Goal: Task Accomplishment & Management: Manage account settings

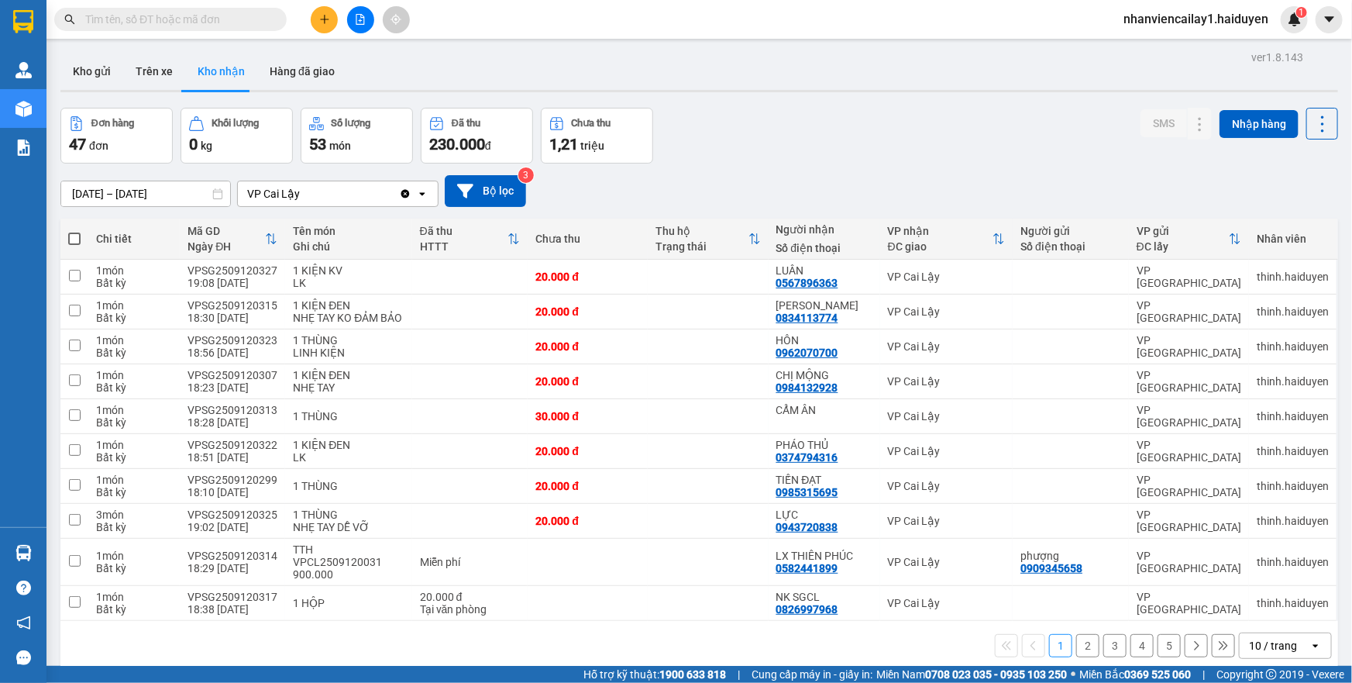
click at [1141, 16] on span "nhanviencailay1.haiduyen" at bounding box center [1196, 18] width 170 height 19
click at [1139, 45] on span "Đăng xuất" at bounding box center [1205, 48] width 136 height 17
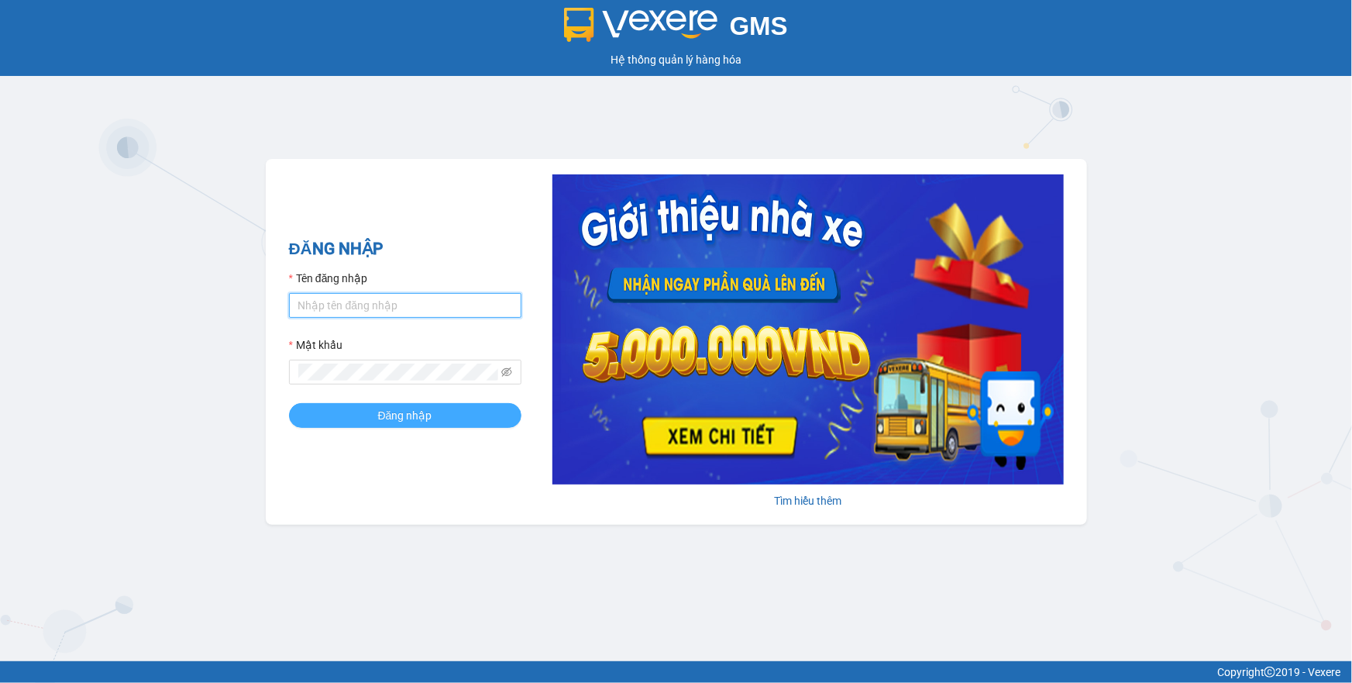
type input "lai.haiduyen"
click at [410, 415] on span "Đăng nhập" at bounding box center [405, 415] width 54 height 17
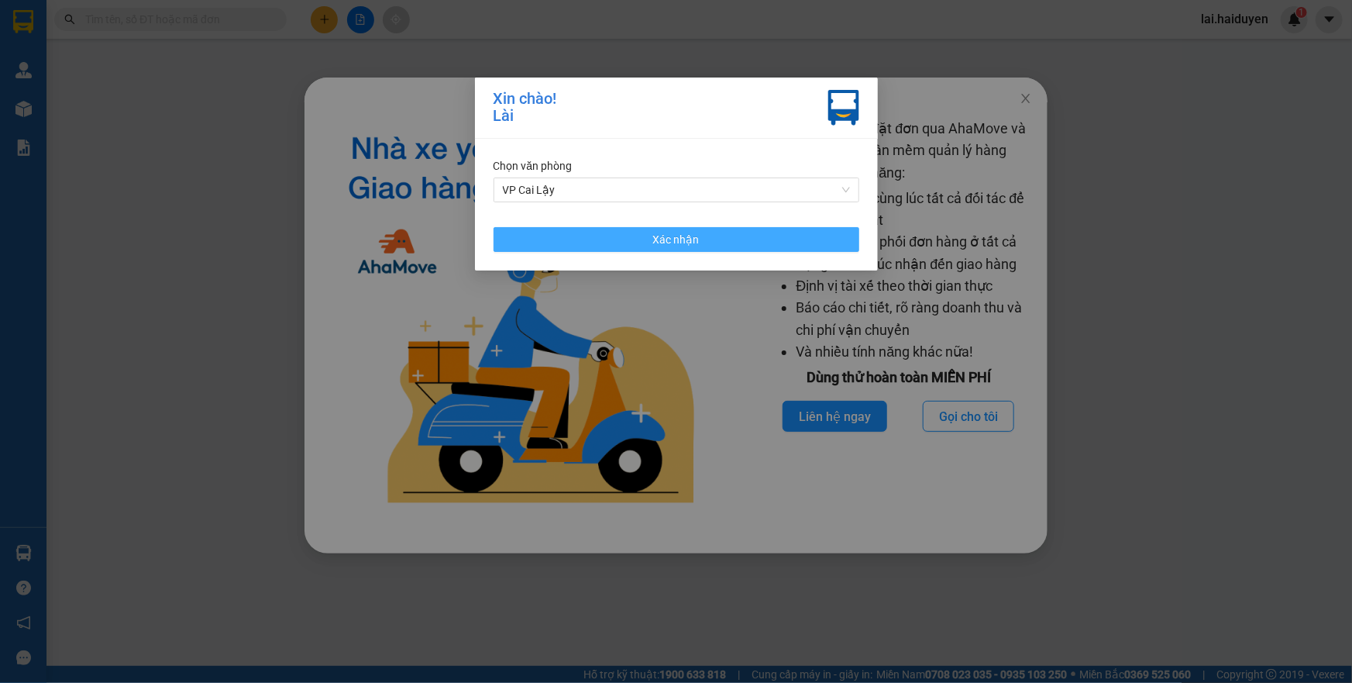
click at [666, 241] on span "Xác nhận" at bounding box center [676, 239] width 46 height 17
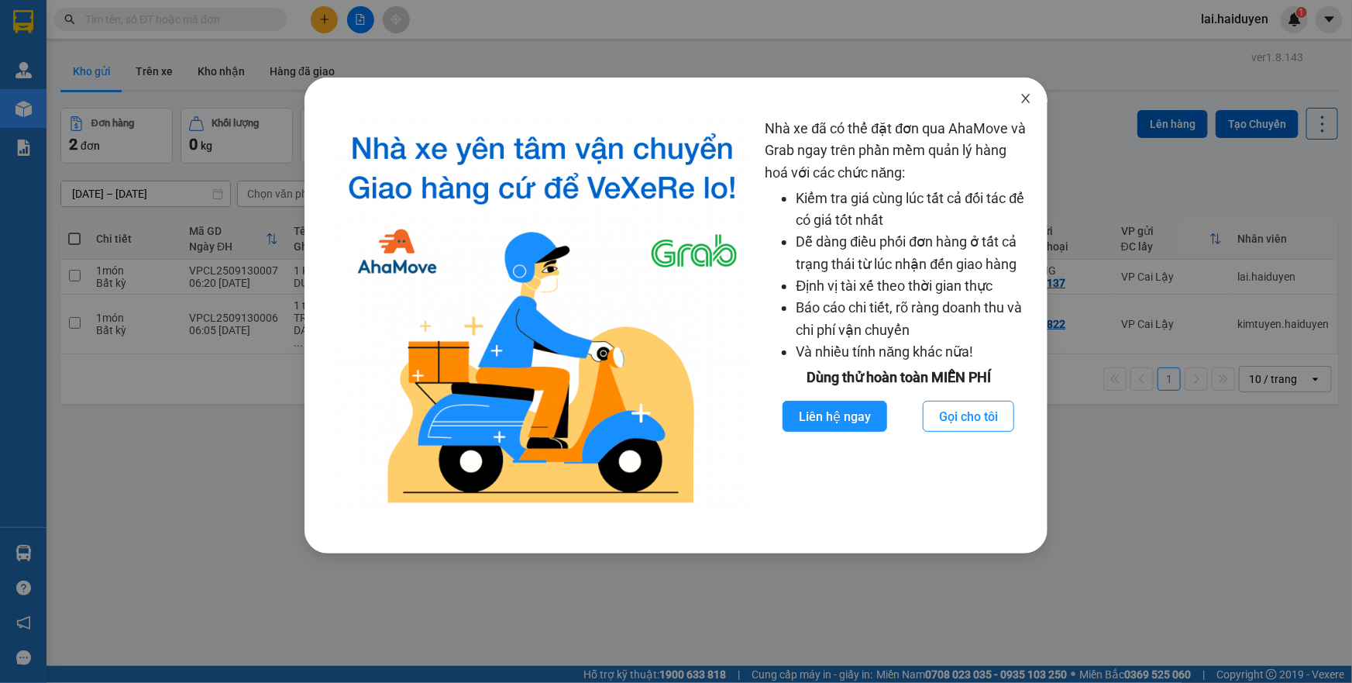
click at [1022, 98] on icon "close" at bounding box center [1026, 98] width 12 height 12
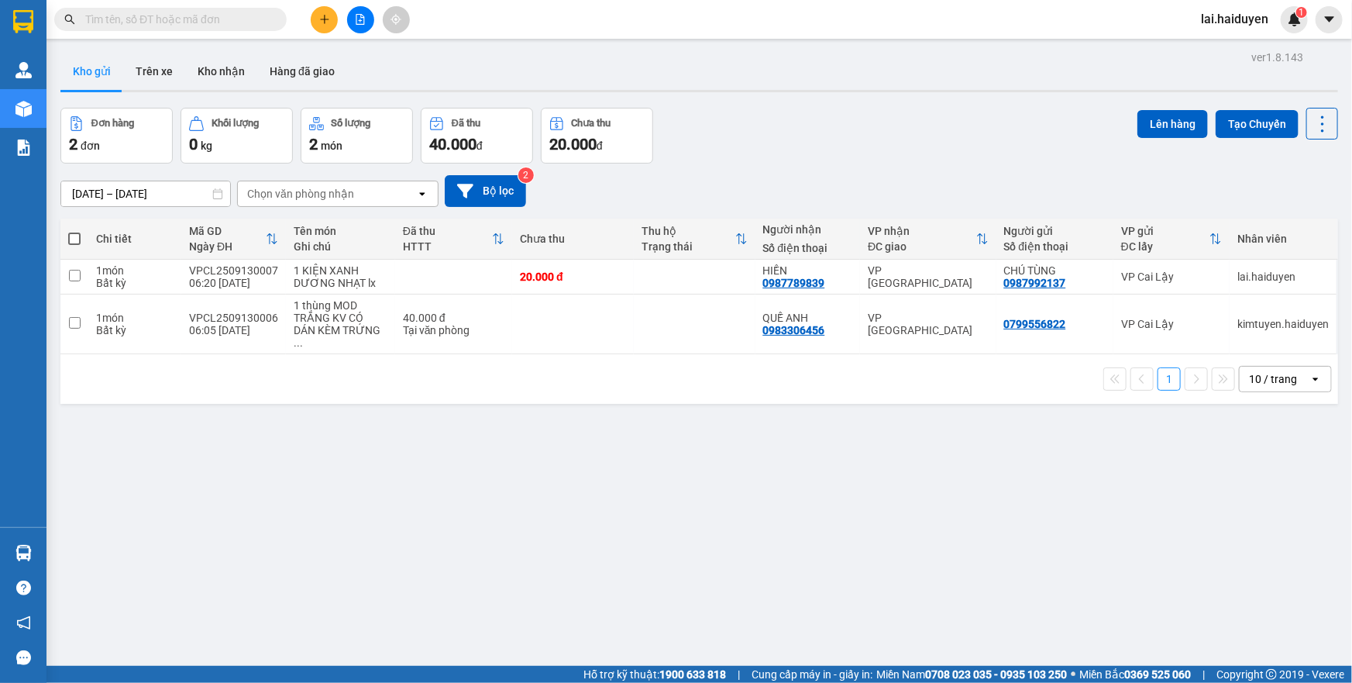
click at [253, 19] on input "text" at bounding box center [176, 19] width 183 height 17
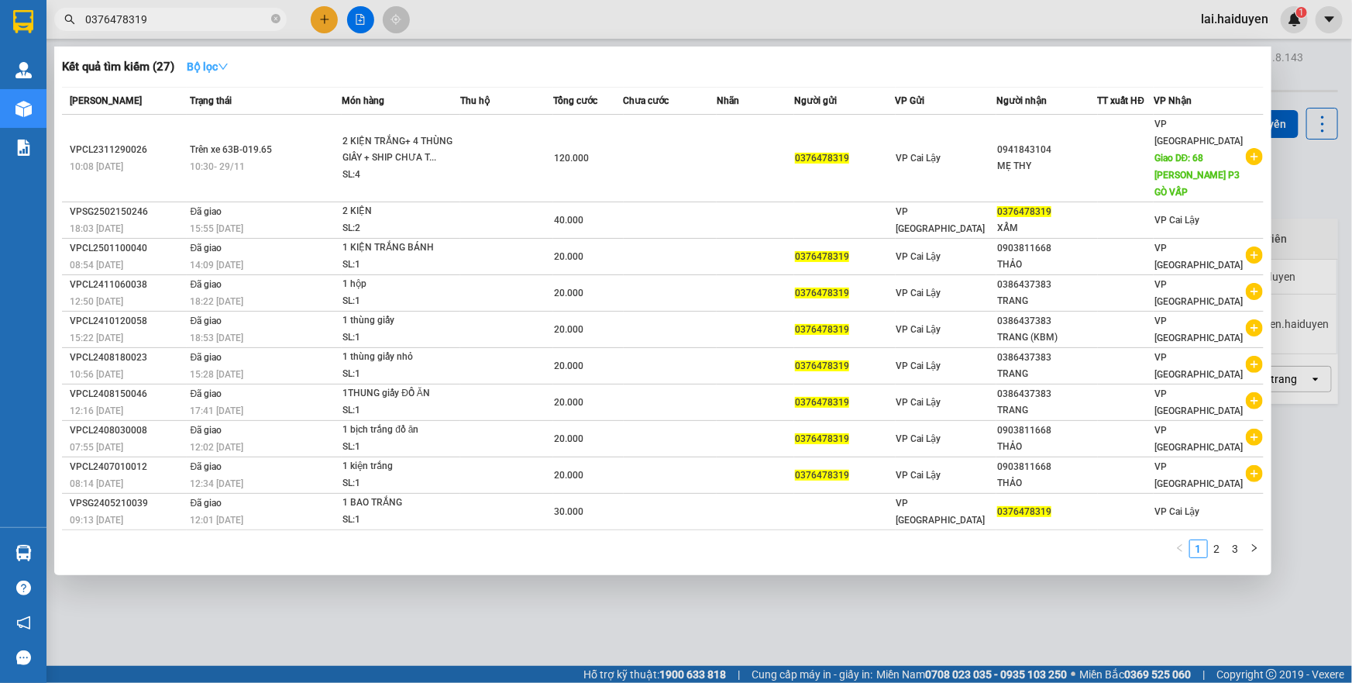
type input "0376478319"
click at [194, 61] on strong "Bộ lọc" at bounding box center [208, 66] width 42 height 12
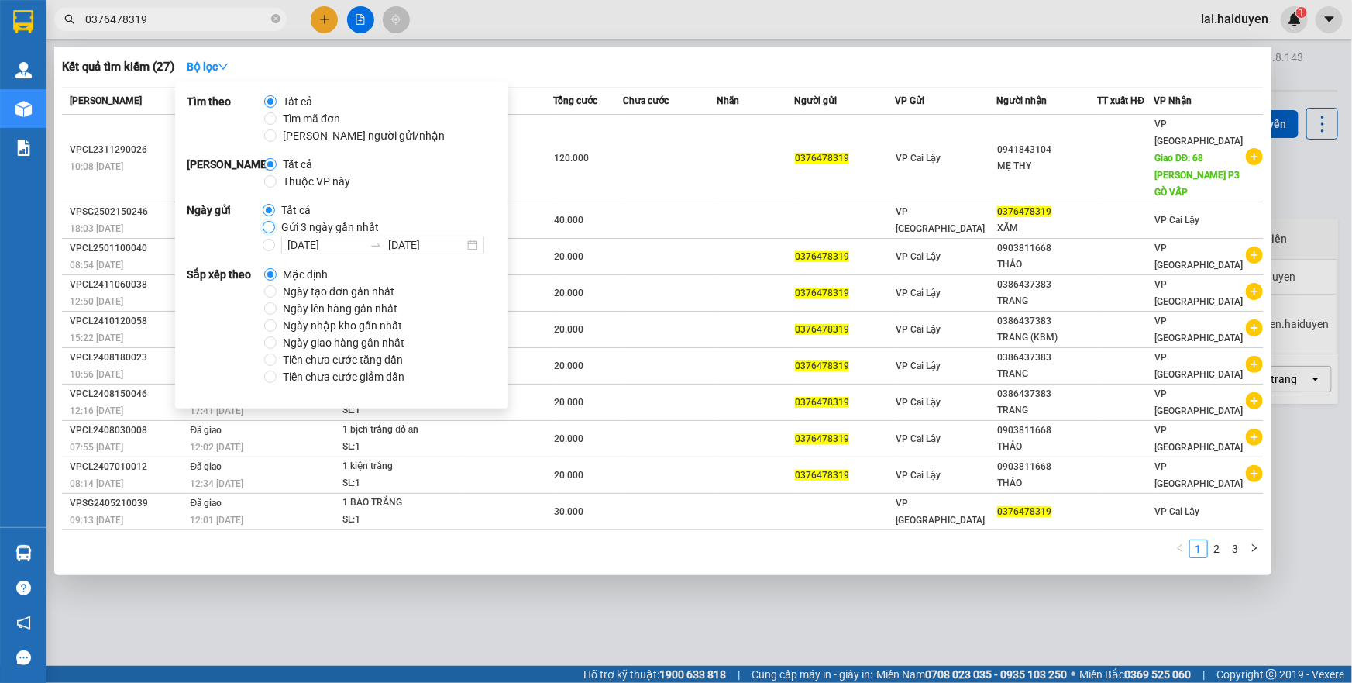
click at [269, 224] on input "Gửi 3 ngày gần nhất" at bounding box center [269, 227] width 12 height 12
radio input "true"
radio input "false"
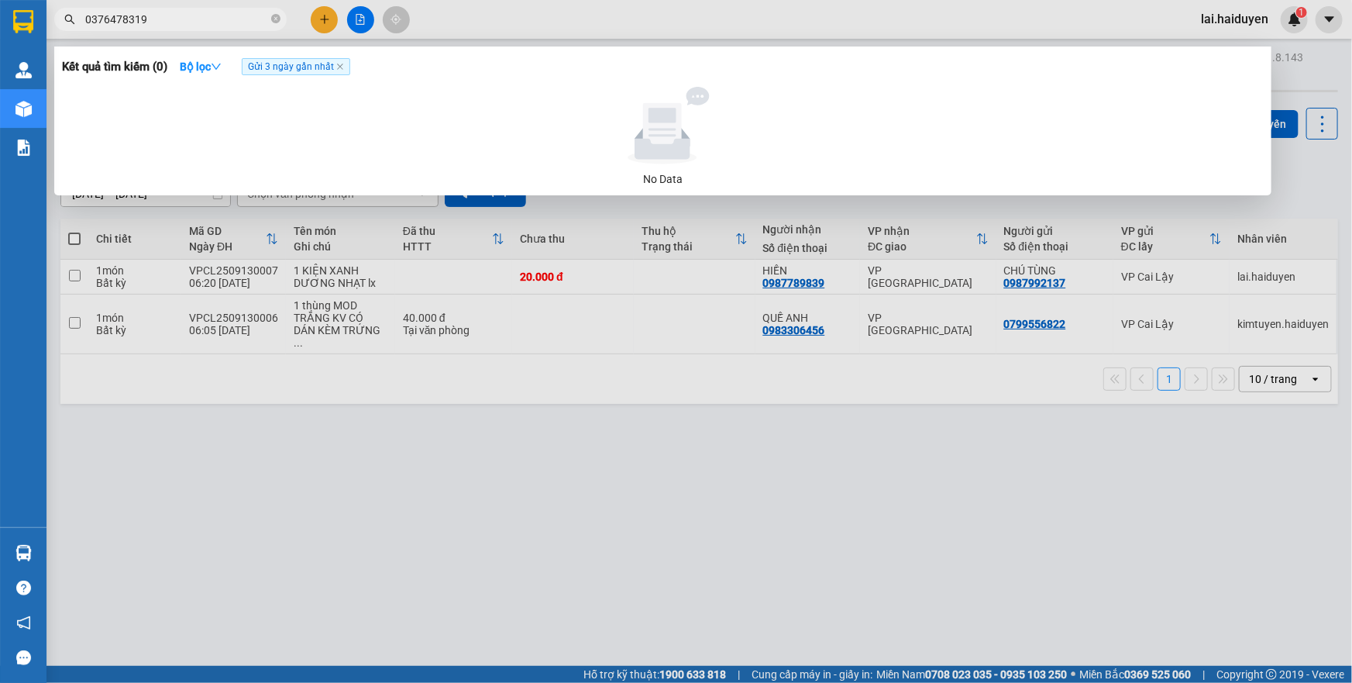
click at [194, 21] on input "0376478319" at bounding box center [176, 19] width 183 height 17
click at [109, 17] on input "0376478319" at bounding box center [176, 19] width 183 height 17
click at [119, 18] on input "0376478319" at bounding box center [176, 19] width 183 height 17
click at [134, 15] on input "0376478319" at bounding box center [176, 19] width 183 height 17
click at [344, 67] on icon "close" at bounding box center [340, 67] width 8 height 8
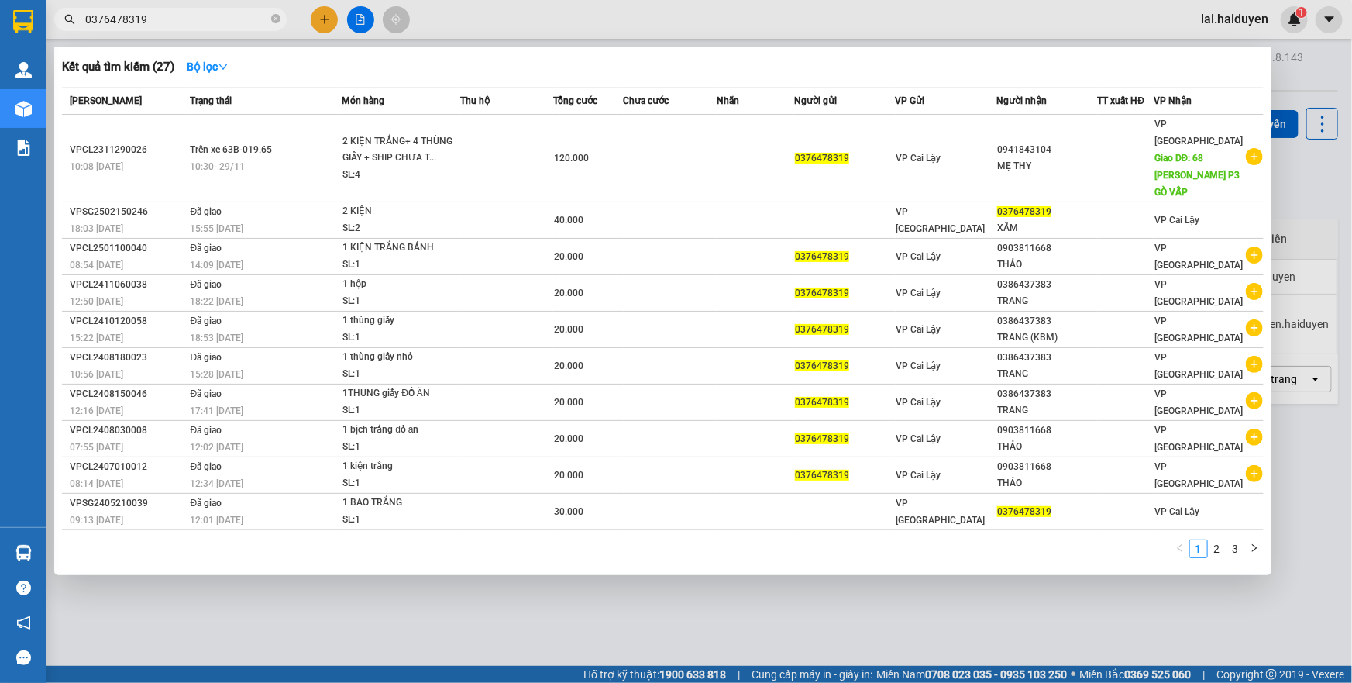
click at [270, 16] on span "0376478319" at bounding box center [170, 19] width 232 height 23
click at [272, 18] on icon "close-circle" at bounding box center [275, 18] width 9 height 9
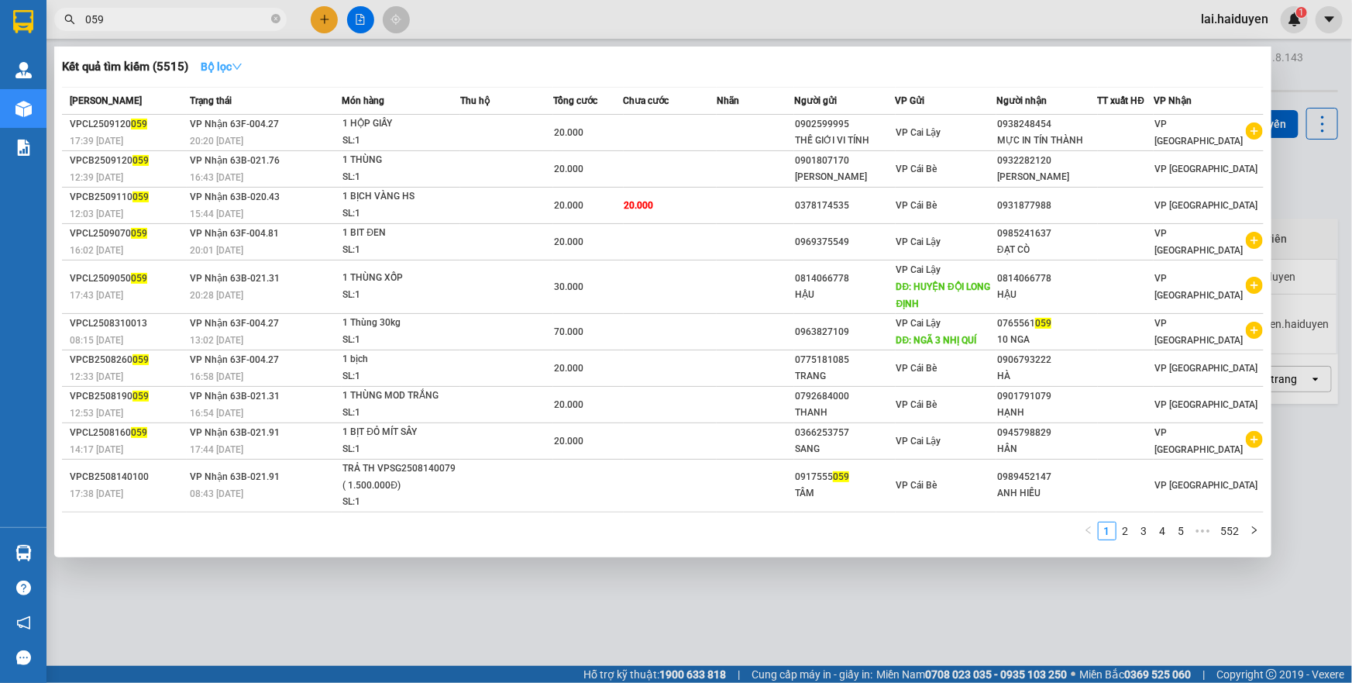
type input "059"
click at [236, 61] on icon "down" at bounding box center [237, 66] width 11 height 11
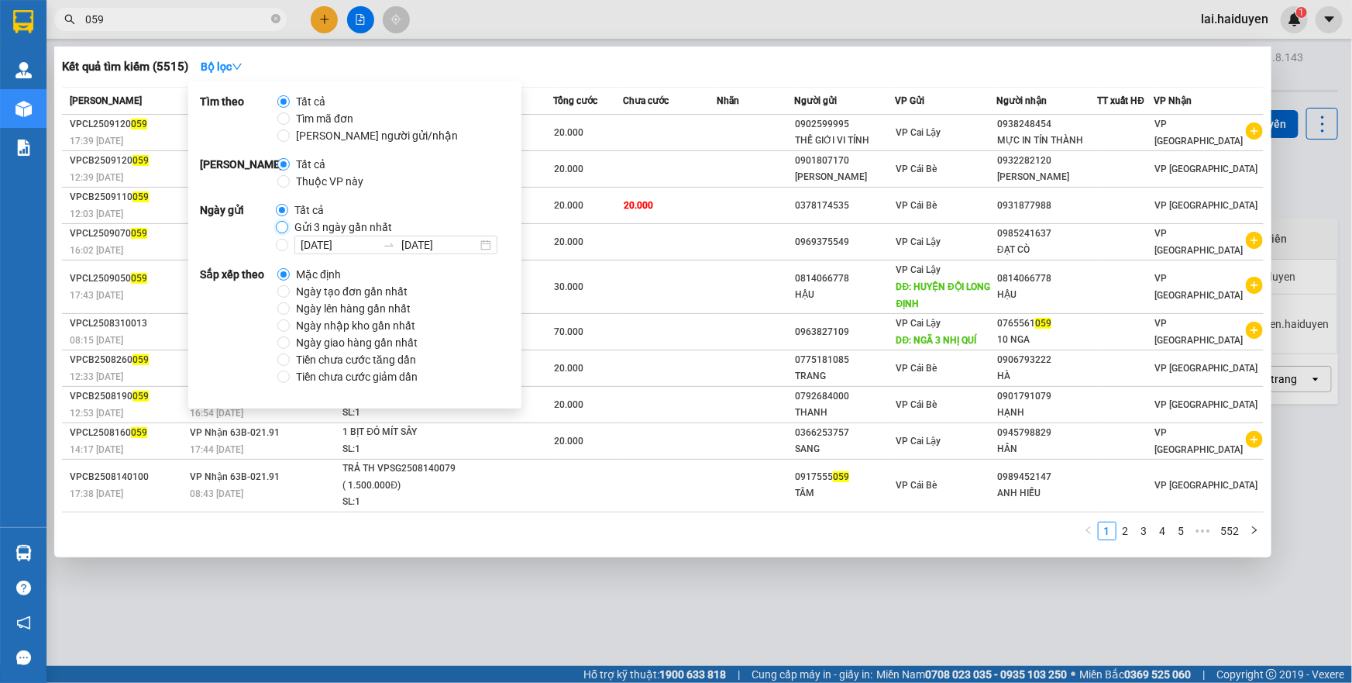
click at [284, 221] on input "Gửi 3 ngày gần nhất" at bounding box center [282, 227] width 12 height 12
radio input "true"
radio input "false"
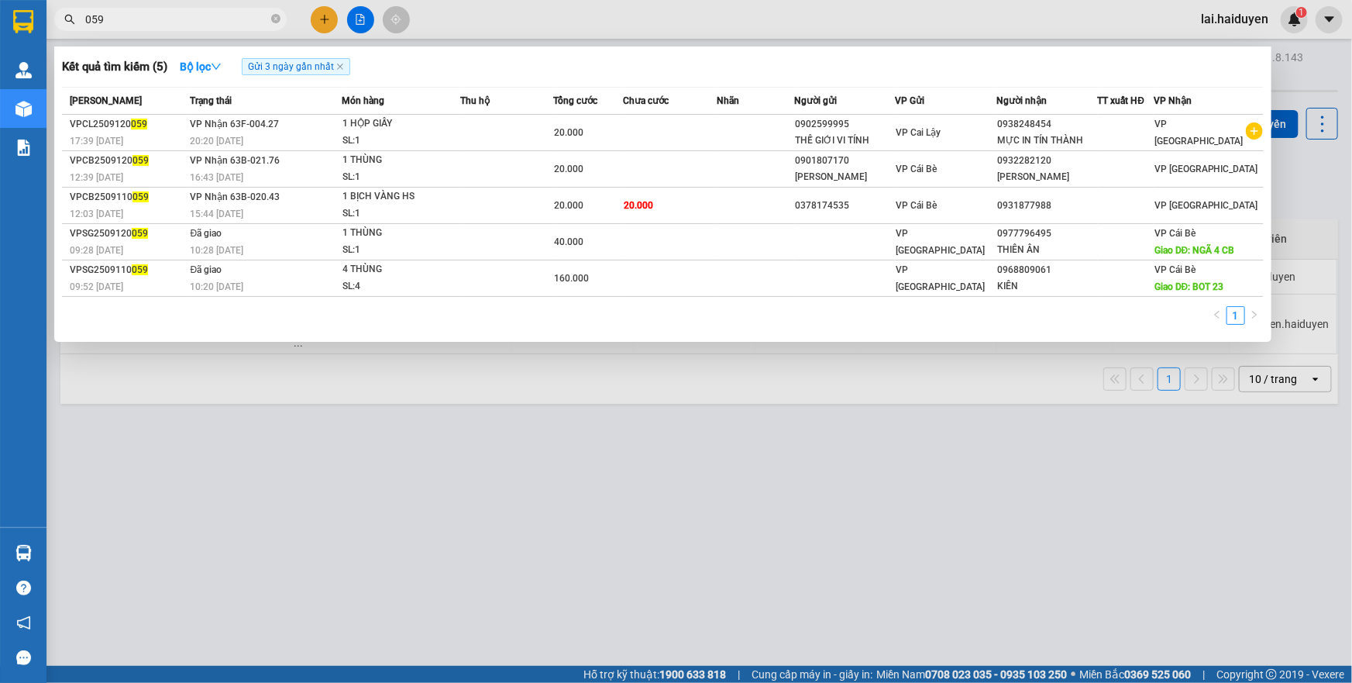
click at [208, 30] on span "059" at bounding box center [170, 19] width 232 height 23
click at [473, 15] on div at bounding box center [676, 341] width 1352 height 683
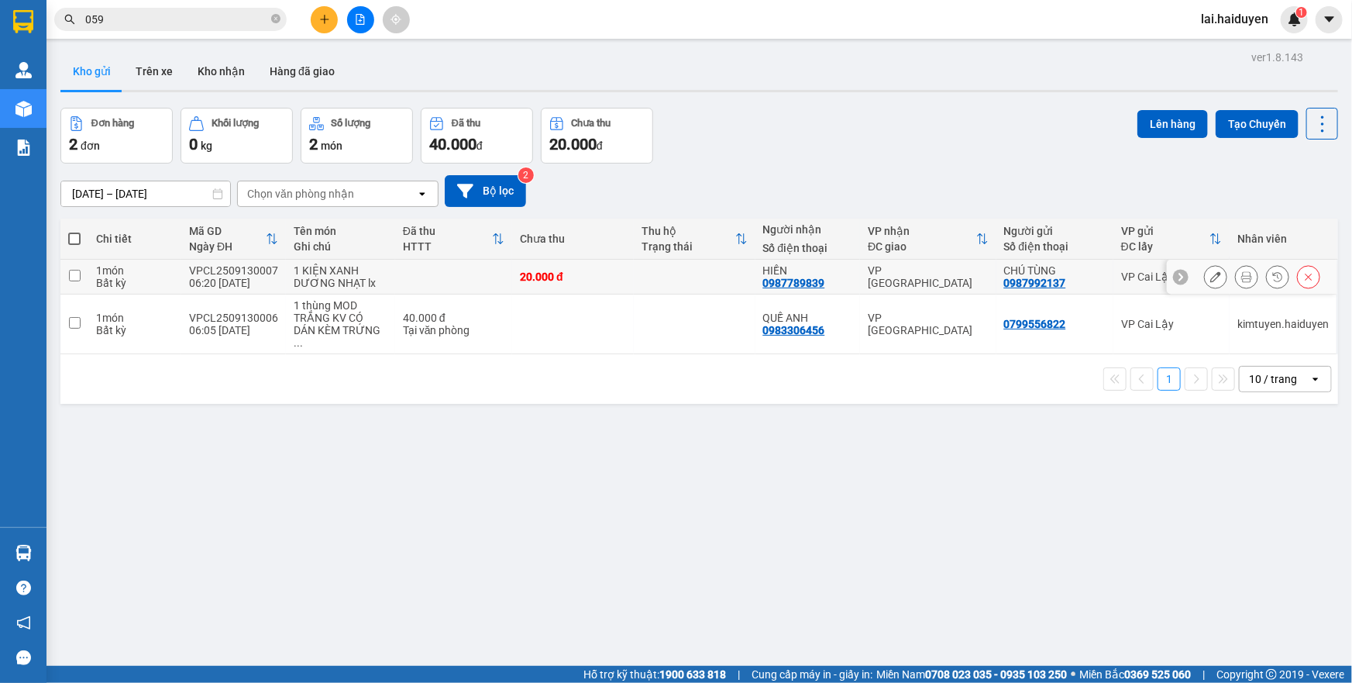
click at [496, 270] on td at bounding box center [453, 277] width 117 height 35
checkbox input "true"
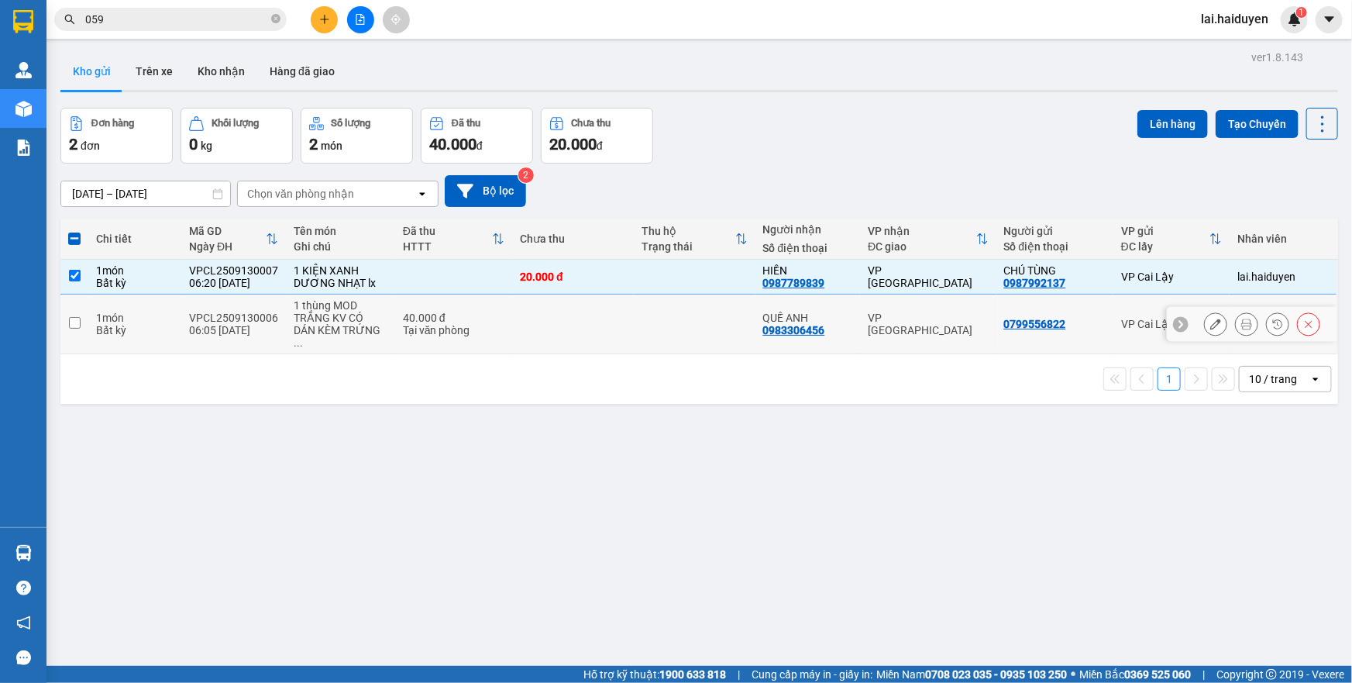
click at [512, 322] on td at bounding box center [573, 324] width 122 height 60
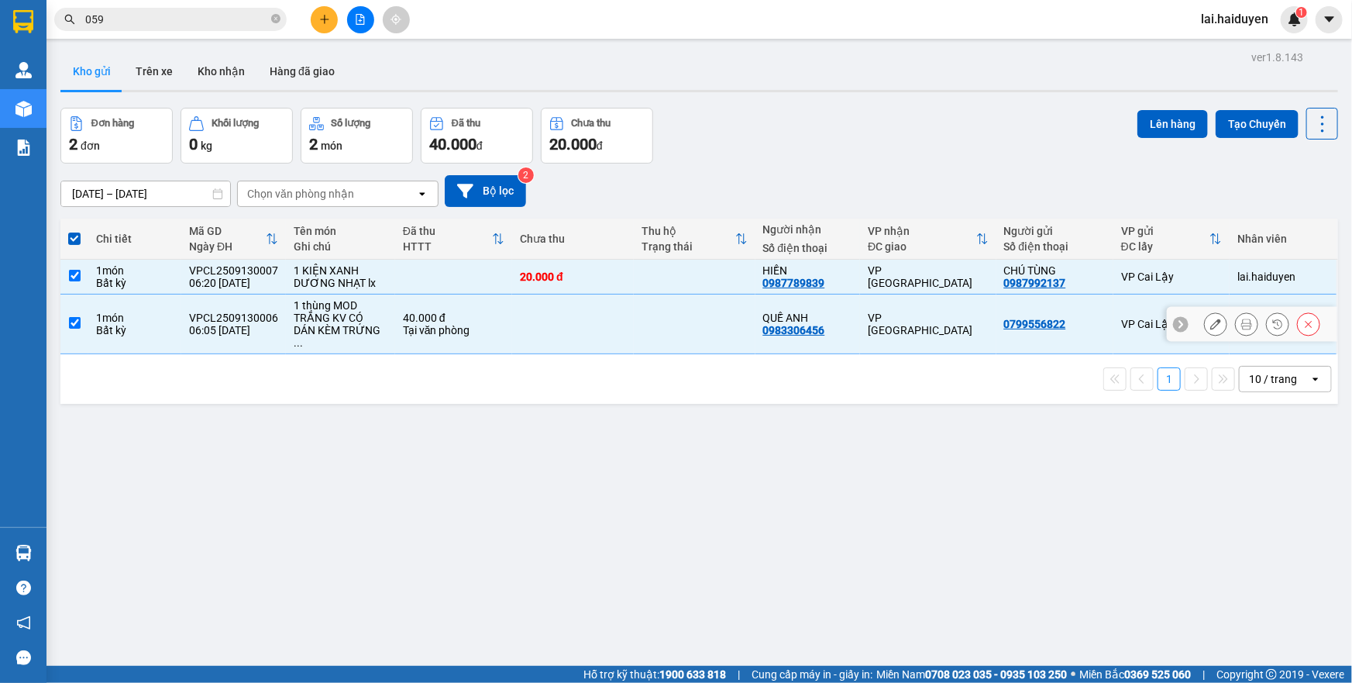
click at [484, 329] on div "Tại văn phòng" at bounding box center [454, 330] width 102 height 12
checkbox input "false"
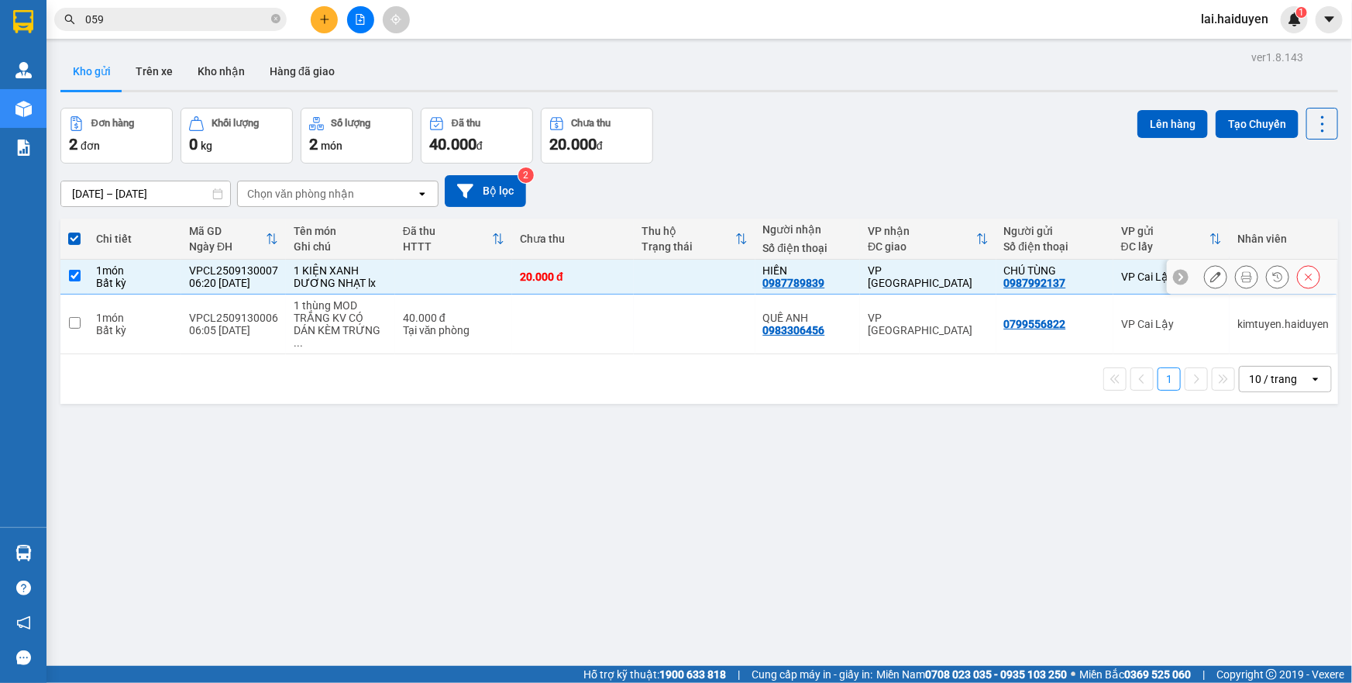
click at [495, 277] on td at bounding box center [453, 277] width 117 height 35
checkbox input "false"
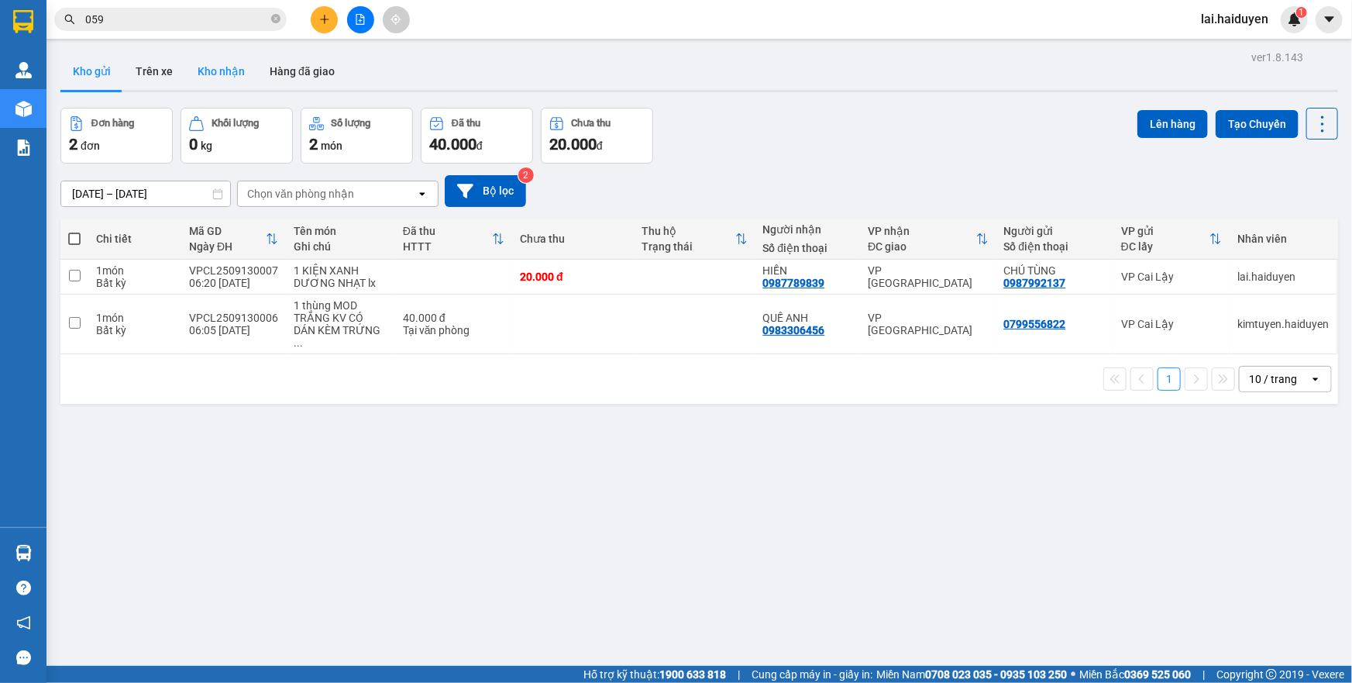
click at [222, 73] on button "Kho nhận" at bounding box center [221, 71] width 72 height 37
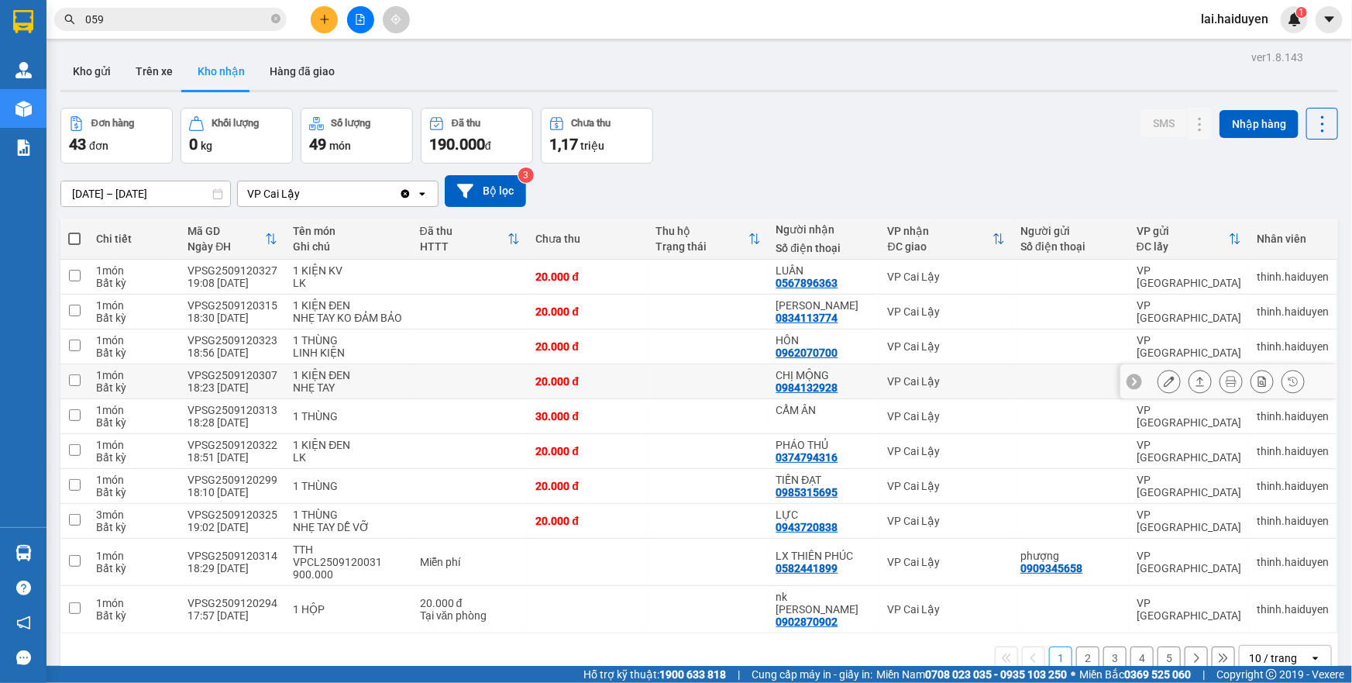
click at [205, 327] on tbody "1 món Bất kỳ VPSG2509120327 19:08 [DATE] 1 KIỆN KV LK 20.000 đ LUÂN 0567896363 …" at bounding box center [699, 446] width 1278 height 373
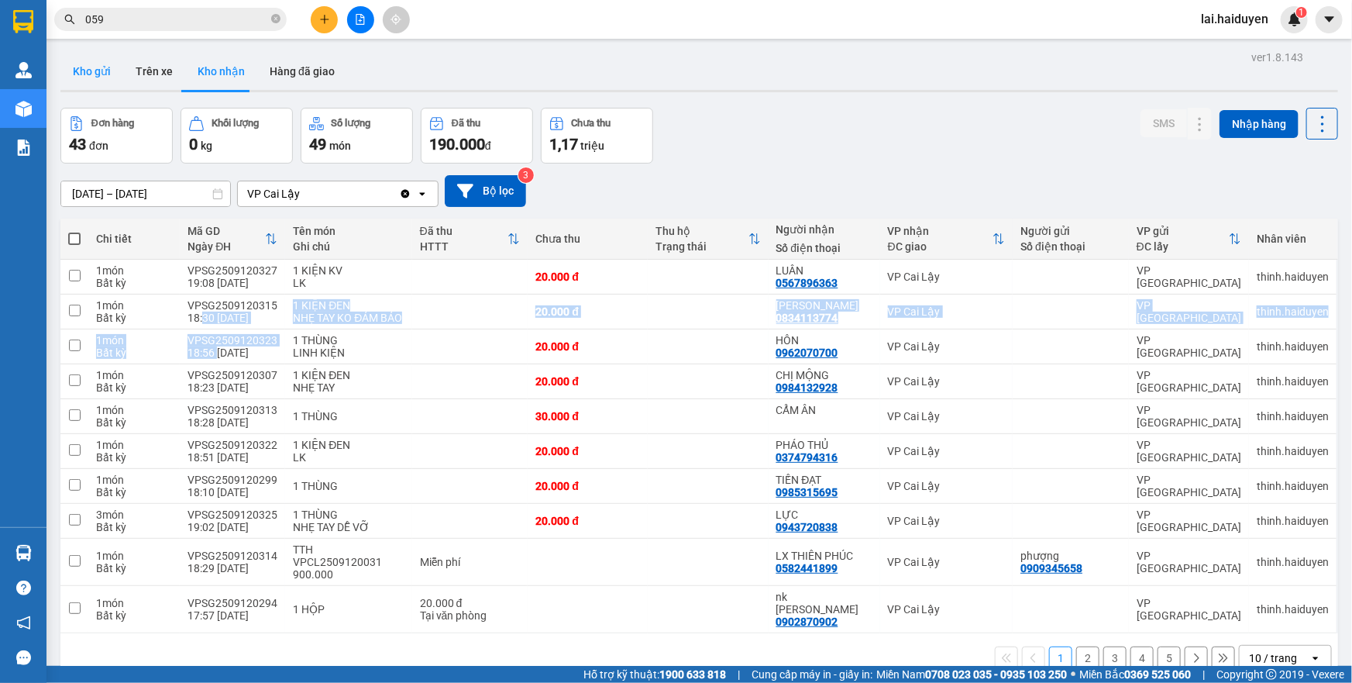
click at [96, 76] on button "Kho gửi" at bounding box center [91, 71] width 63 height 37
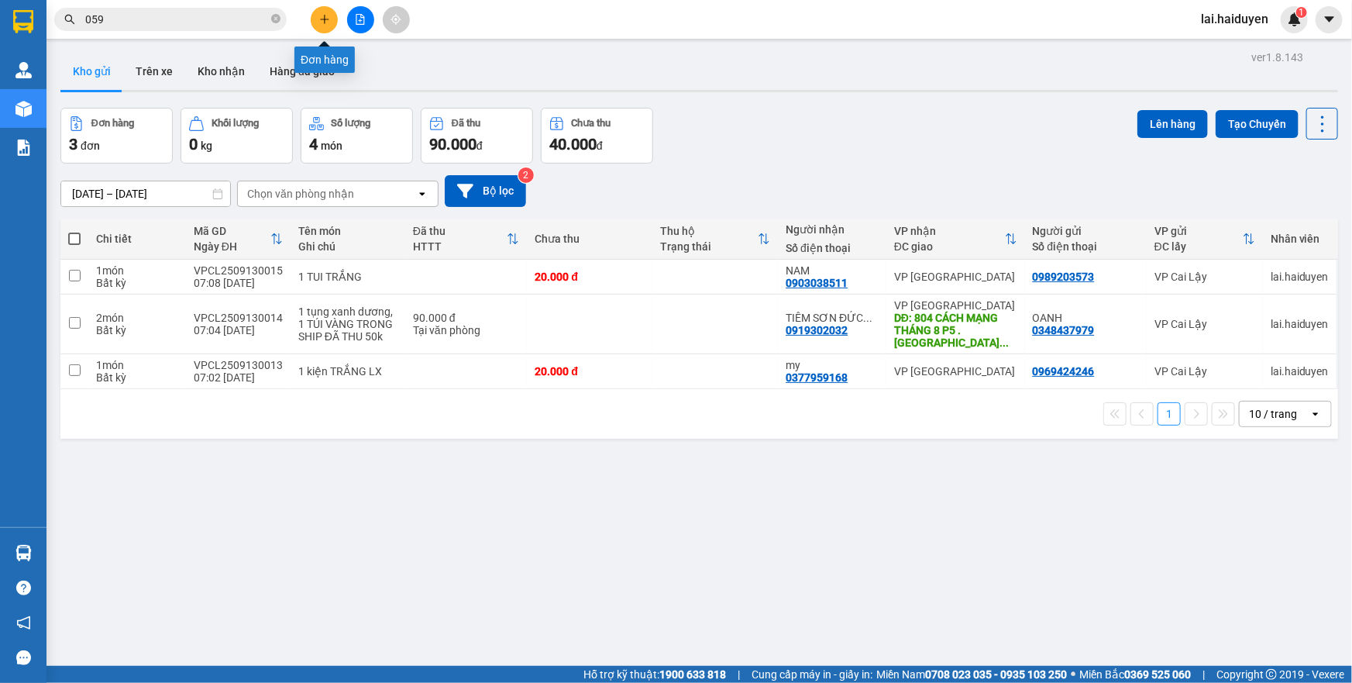
click at [321, 22] on icon "plus" at bounding box center [324, 19] width 11 height 11
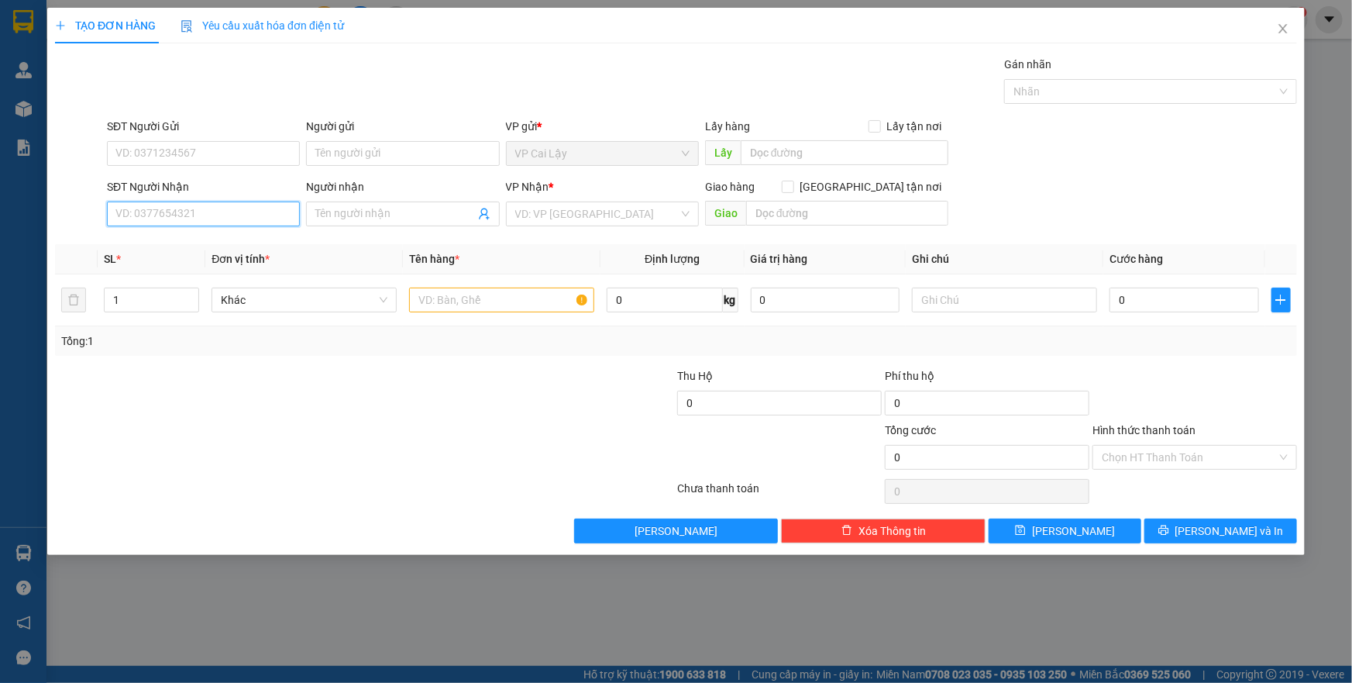
click at [239, 218] on input "SĐT Người Nhận" at bounding box center [203, 213] width 193 height 25
click at [1064, 309] on input "text" at bounding box center [1004, 299] width 185 height 25
type input "13h"
click at [221, 218] on input "SĐT Người Nhận" at bounding box center [203, 213] width 193 height 25
click at [136, 216] on input "0937839968" at bounding box center [203, 213] width 193 height 25
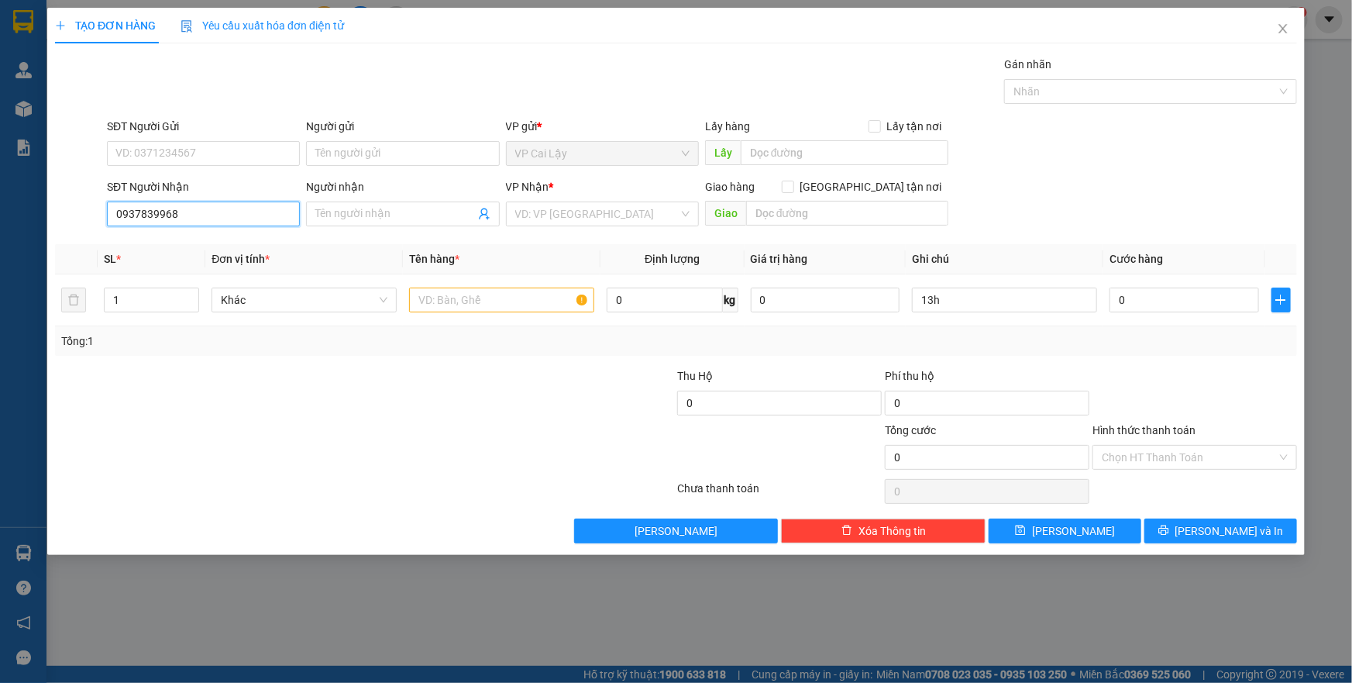
click at [155, 212] on input "0937839968" at bounding box center [203, 213] width 193 height 25
click at [180, 208] on input "0937839968" at bounding box center [203, 213] width 193 height 25
type input "0937839968"
click at [572, 223] on input "search" at bounding box center [596, 213] width 163 height 23
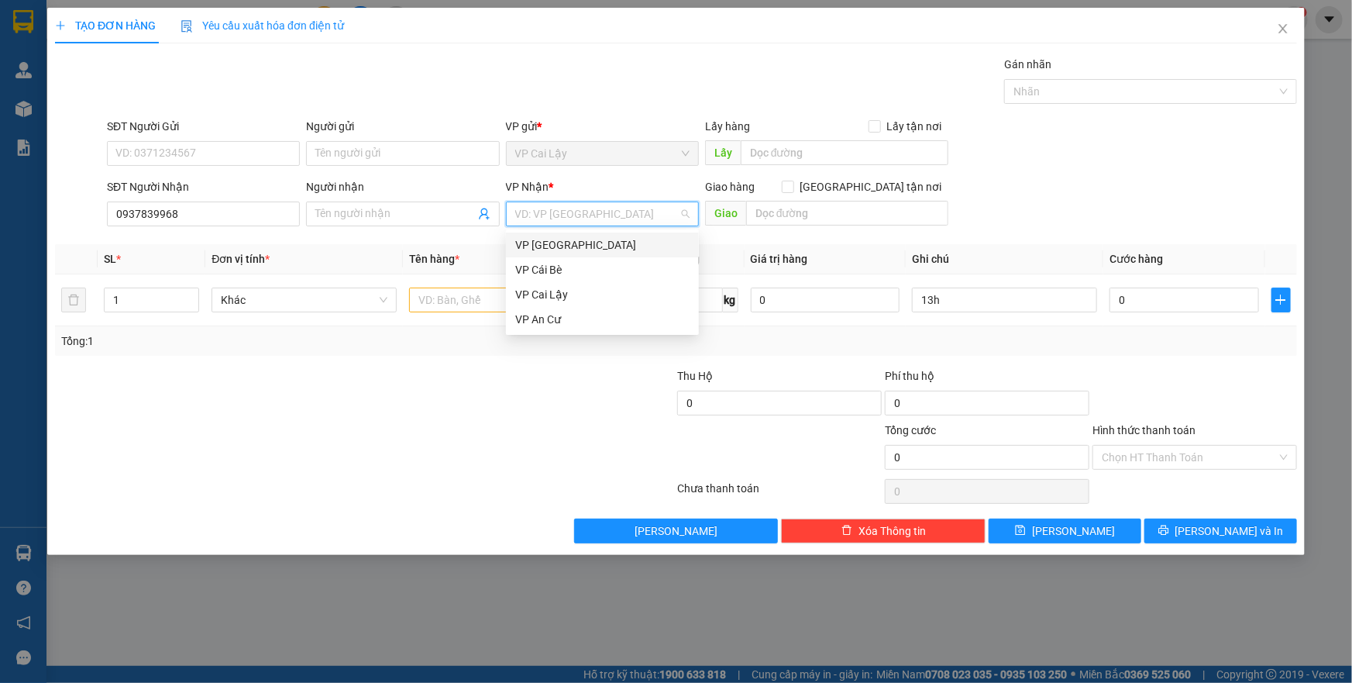
click at [573, 251] on div "VP [GEOGRAPHIC_DATA]" at bounding box center [602, 244] width 174 height 17
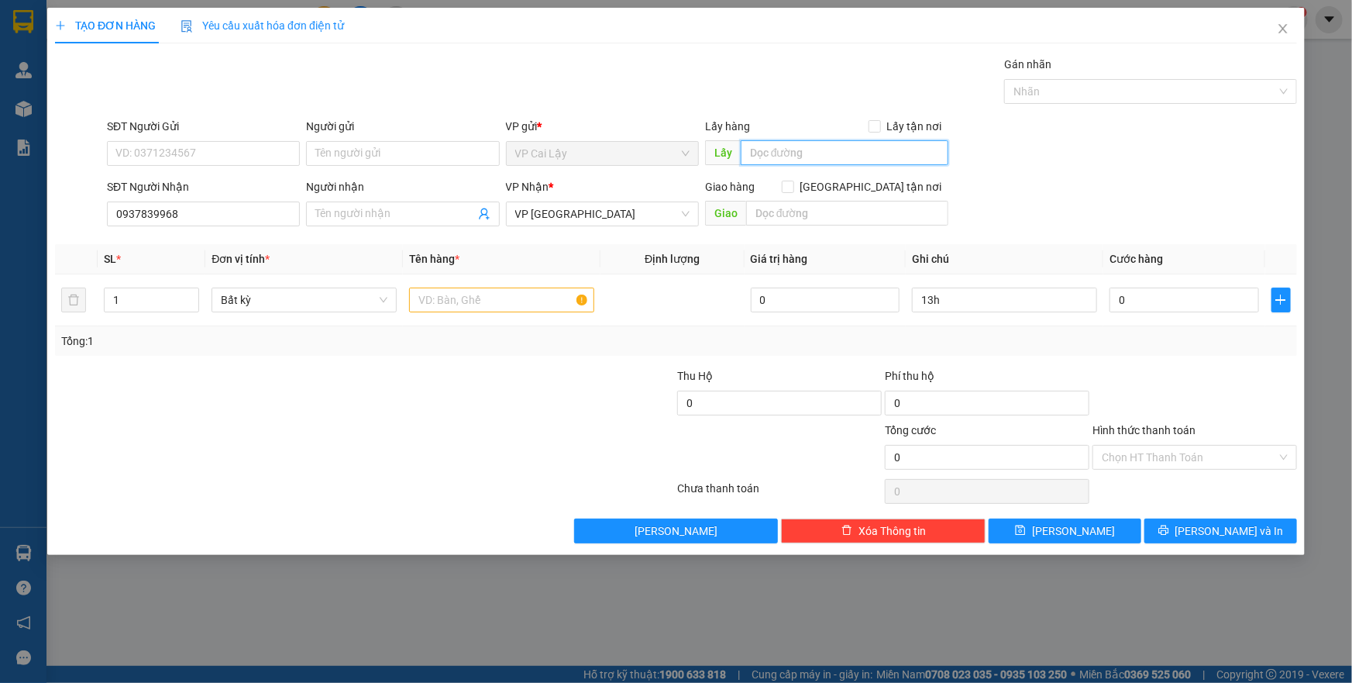
click at [766, 152] on input "text" at bounding box center [845, 152] width 208 height 25
type input "thuộc nhiêu"
click at [534, 303] on input "text" at bounding box center [501, 299] width 185 height 25
click at [244, 154] on input "SĐT Người Gửi" at bounding box center [203, 153] width 193 height 25
type input "0983413319"
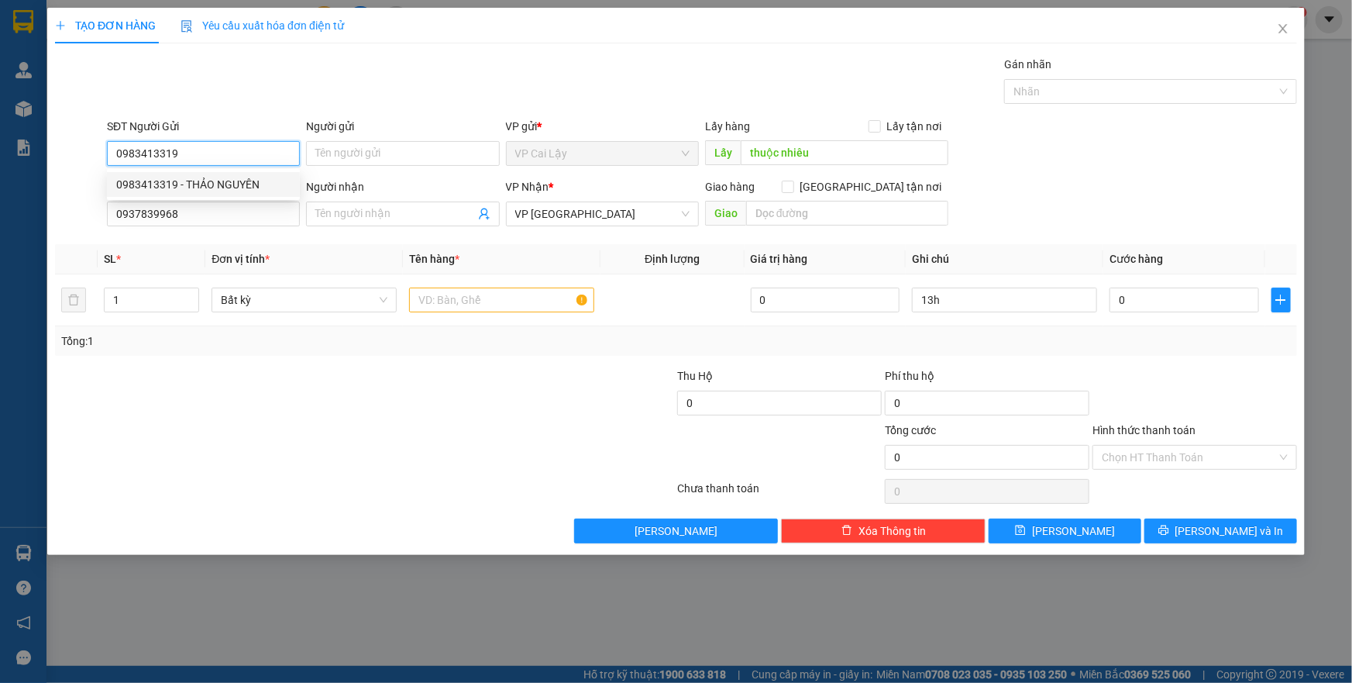
click at [240, 193] on div "0983413319 - THẢO NGUYÊN" at bounding box center [203, 184] width 193 height 25
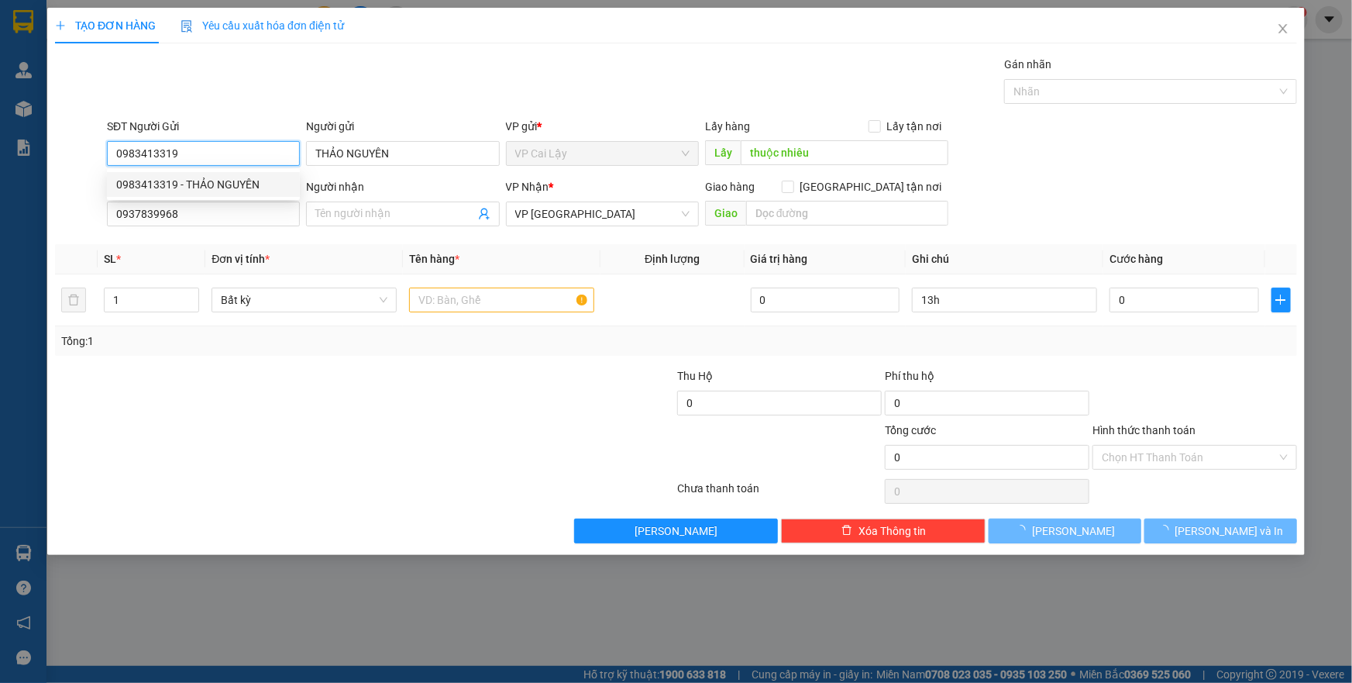
type input "THẢO NGUYÊN"
type input "CHO THUOC NHIEU"
type input "30.000"
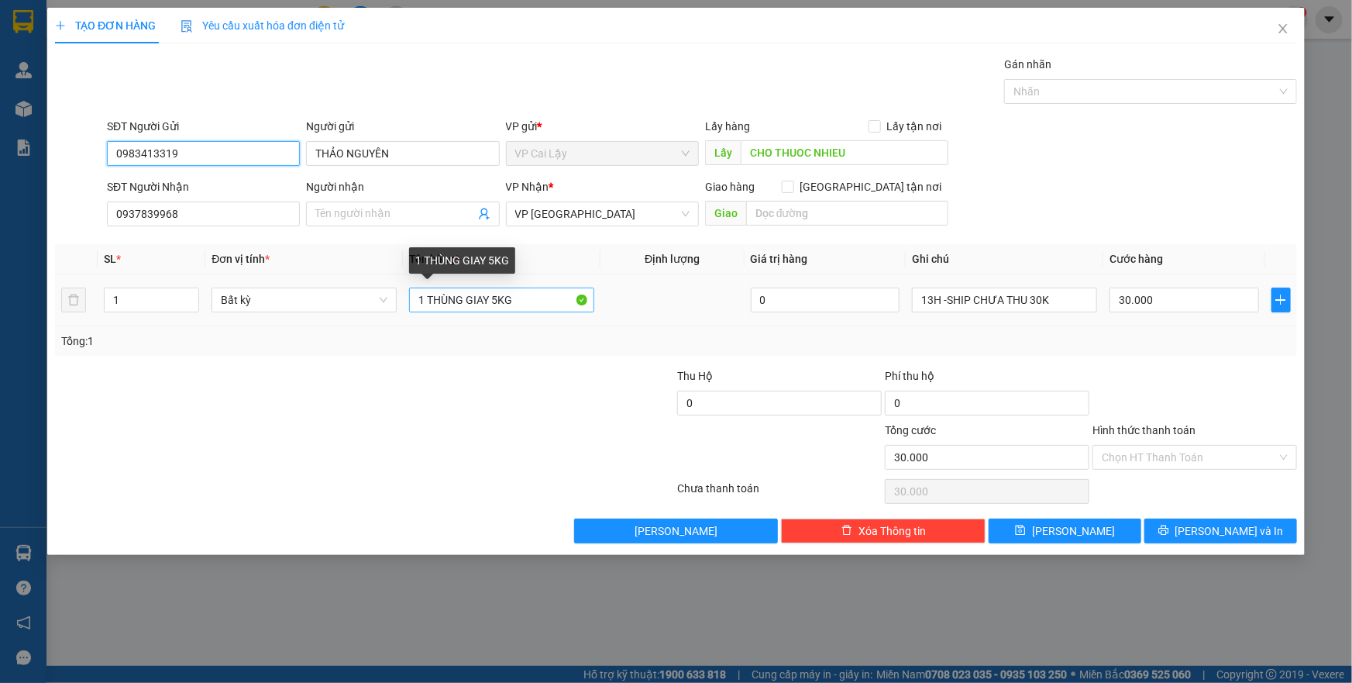
type input "0983413319"
drag, startPoint x: 521, startPoint y: 294, endPoint x: 490, endPoint y: 301, distance: 31.2
click at [490, 301] on input "1 THÙNG GIAY 5KG" at bounding box center [501, 299] width 185 height 25
type input "1 THÙNG GIAY 20kg"
click at [1015, 180] on div "SĐT Người Nhận 0937839968 Người nhận Tên người nhận VP Nhận * VP [GEOGRAPHIC_DA…" at bounding box center [702, 205] width 1196 height 54
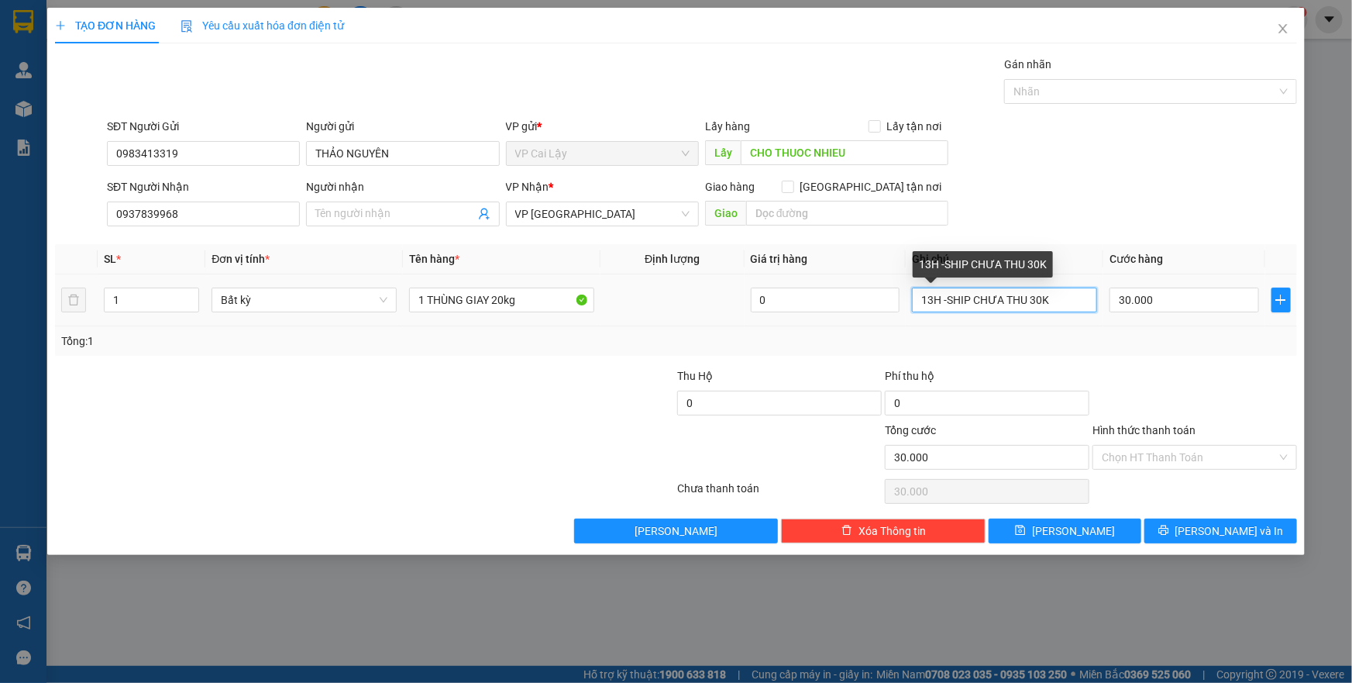
drag, startPoint x: 1068, startPoint y: 301, endPoint x: 950, endPoint y: 304, distance: 117.8
click at [950, 304] on input "13H -SHIP CHƯA THU 30K" at bounding box center [1004, 299] width 185 height 25
type input "13H"
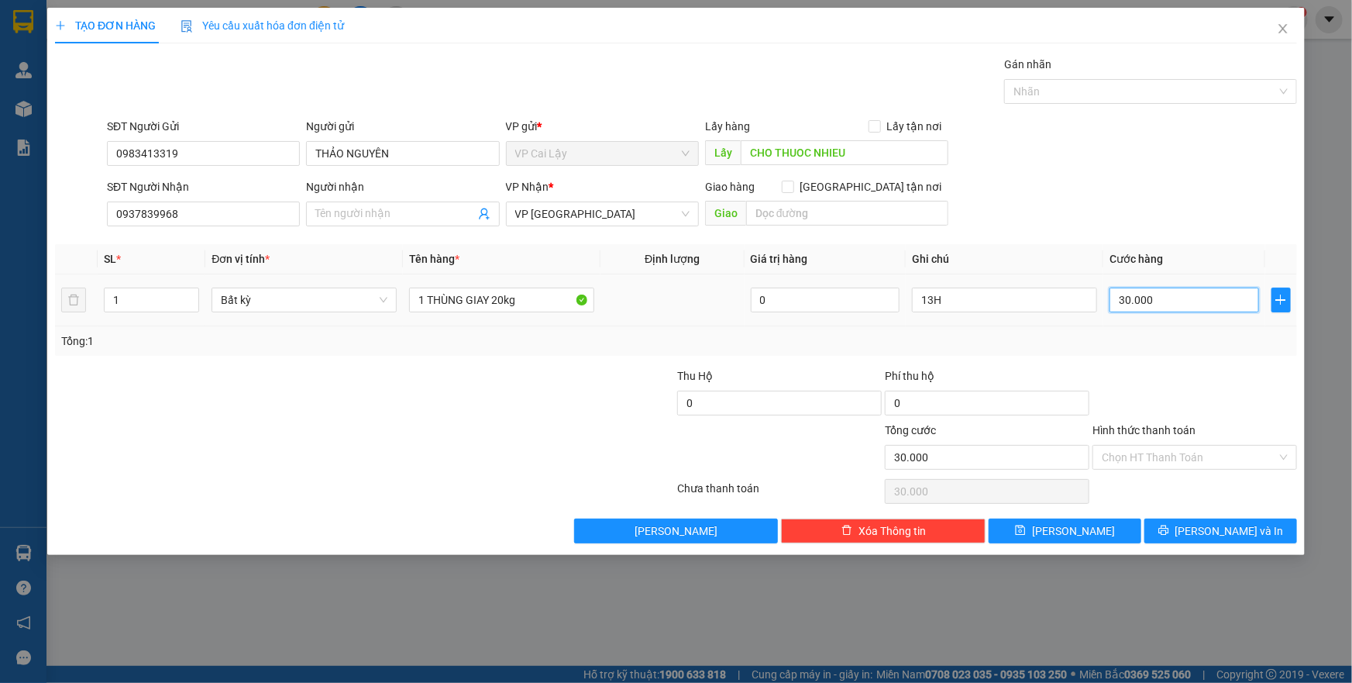
click at [1159, 296] on input "30.000" at bounding box center [1185, 299] width 150 height 25
type input "0"
type input "5"
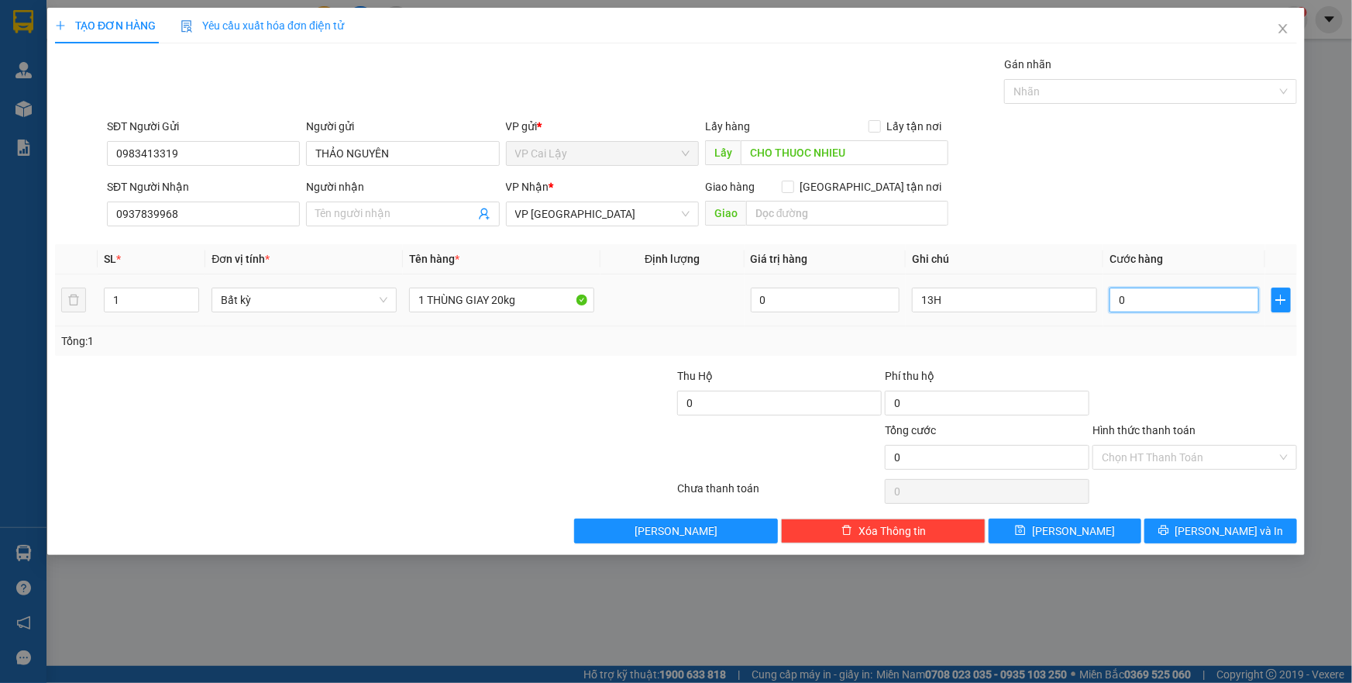
type input "5"
type input "05"
type input "50"
type input "050"
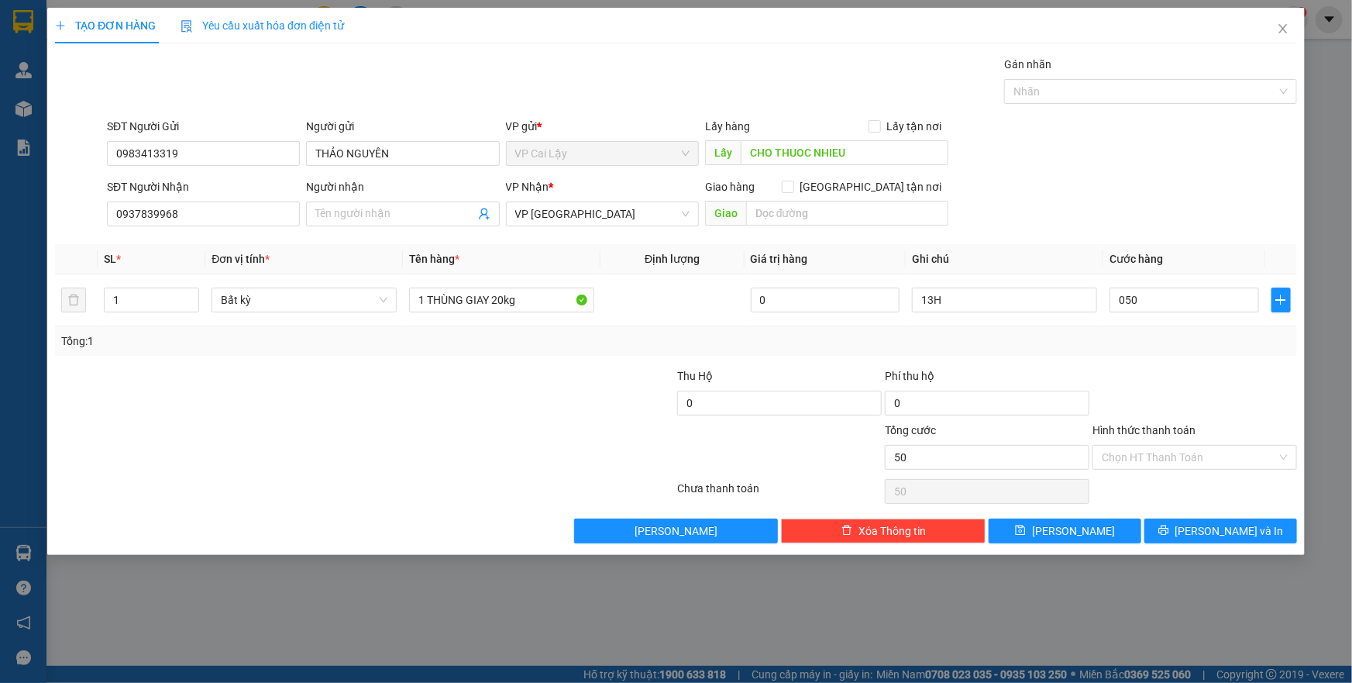
type input "50.000"
click at [1158, 388] on div at bounding box center [1195, 394] width 208 height 54
click at [1165, 187] on div "SĐT Người Nhận 0937839968 Người nhận Tên người nhận VP Nhận * VP [GEOGRAPHIC_DA…" at bounding box center [702, 205] width 1196 height 54
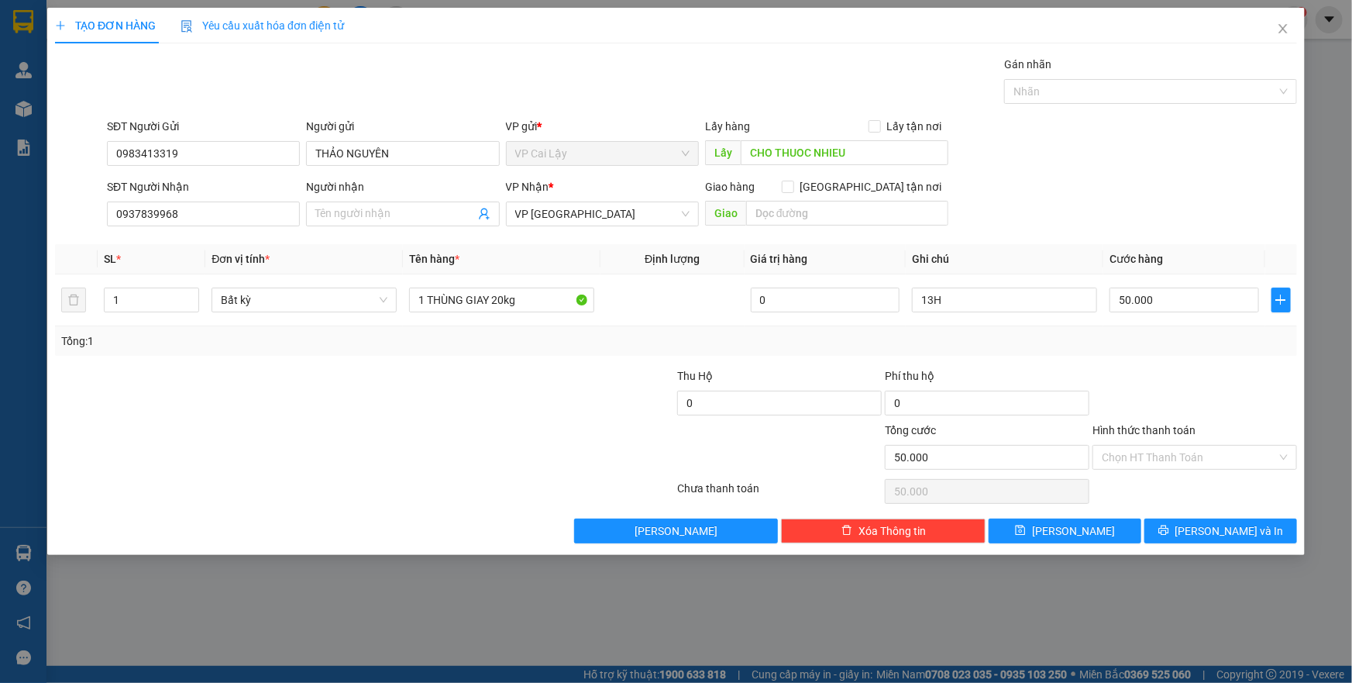
click at [1164, 404] on div at bounding box center [1195, 394] width 208 height 54
click at [1108, 530] on button "[PERSON_NAME]" at bounding box center [1065, 530] width 153 height 25
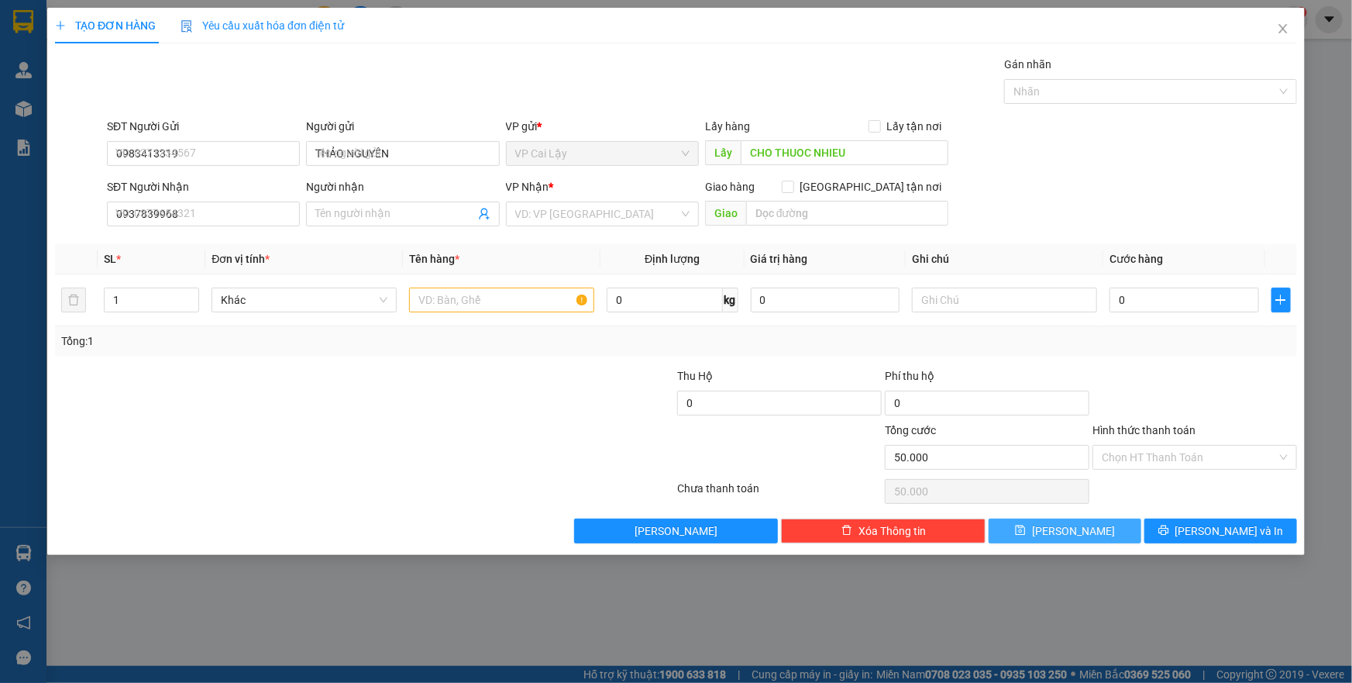
type input "0"
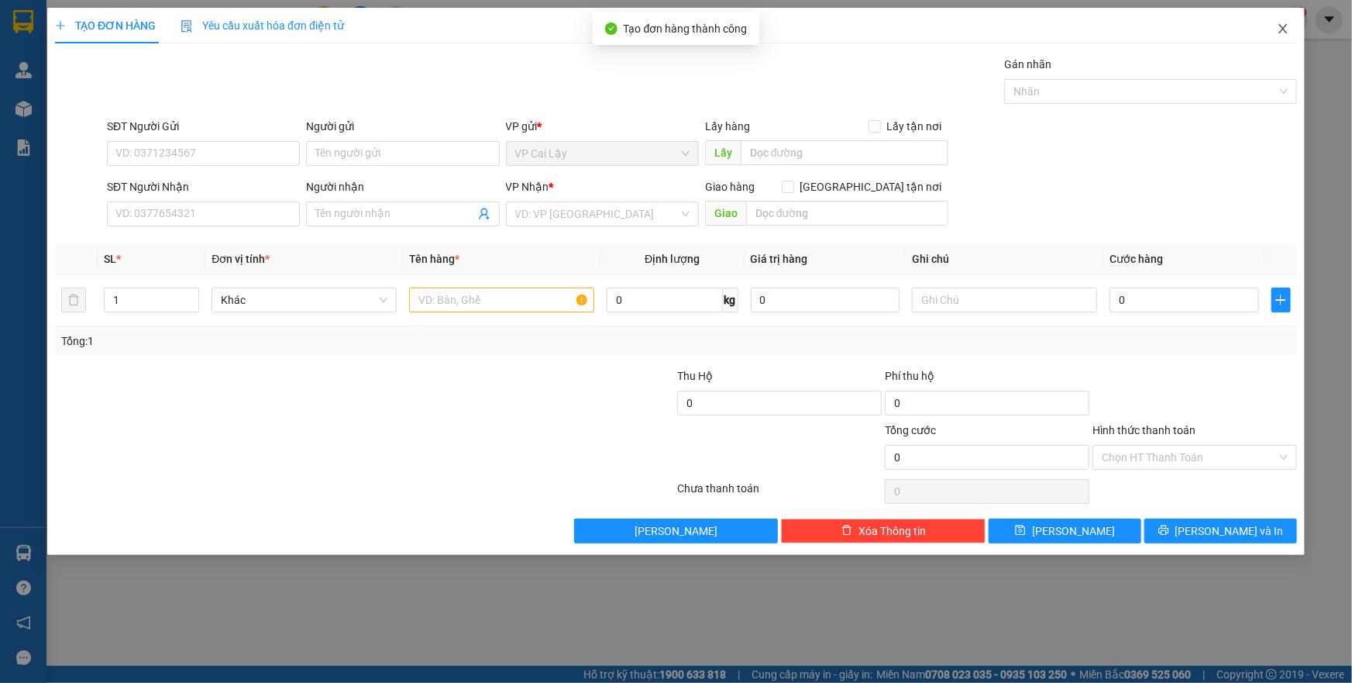
click at [1283, 33] on icon "close" at bounding box center [1283, 28] width 12 height 12
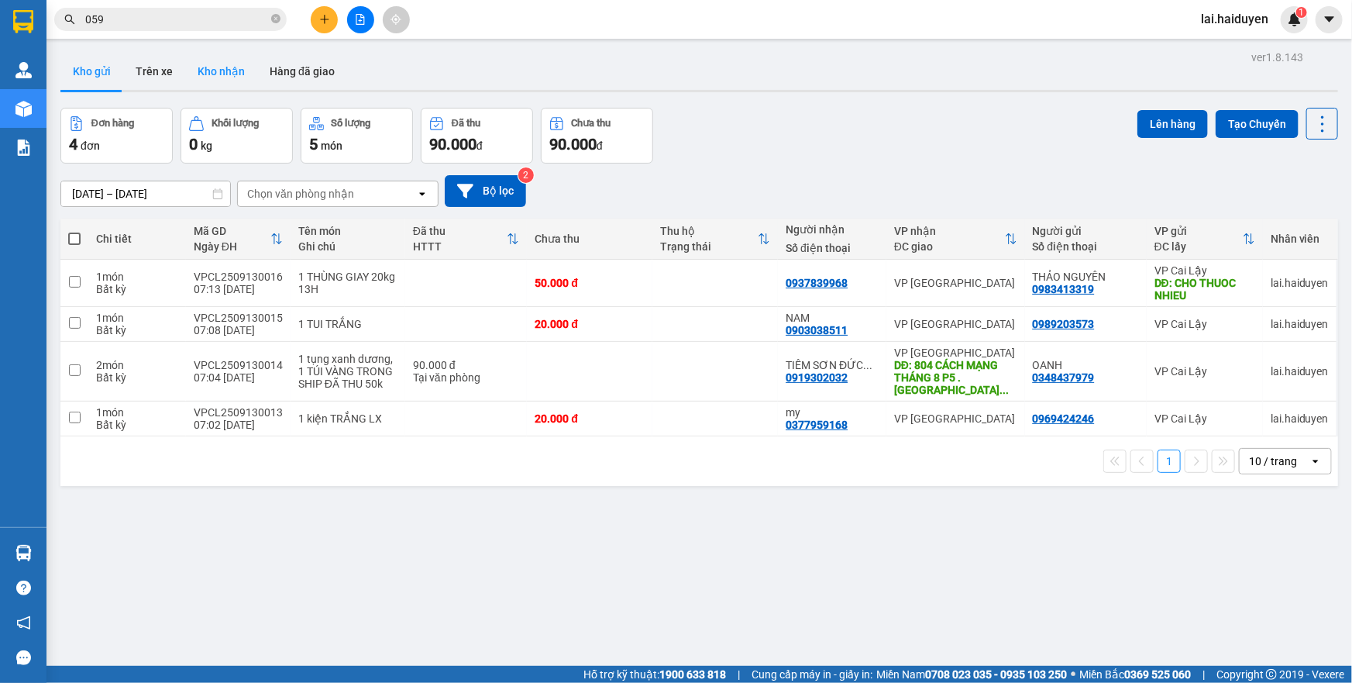
click at [225, 71] on button "Kho nhận" at bounding box center [221, 71] width 72 height 37
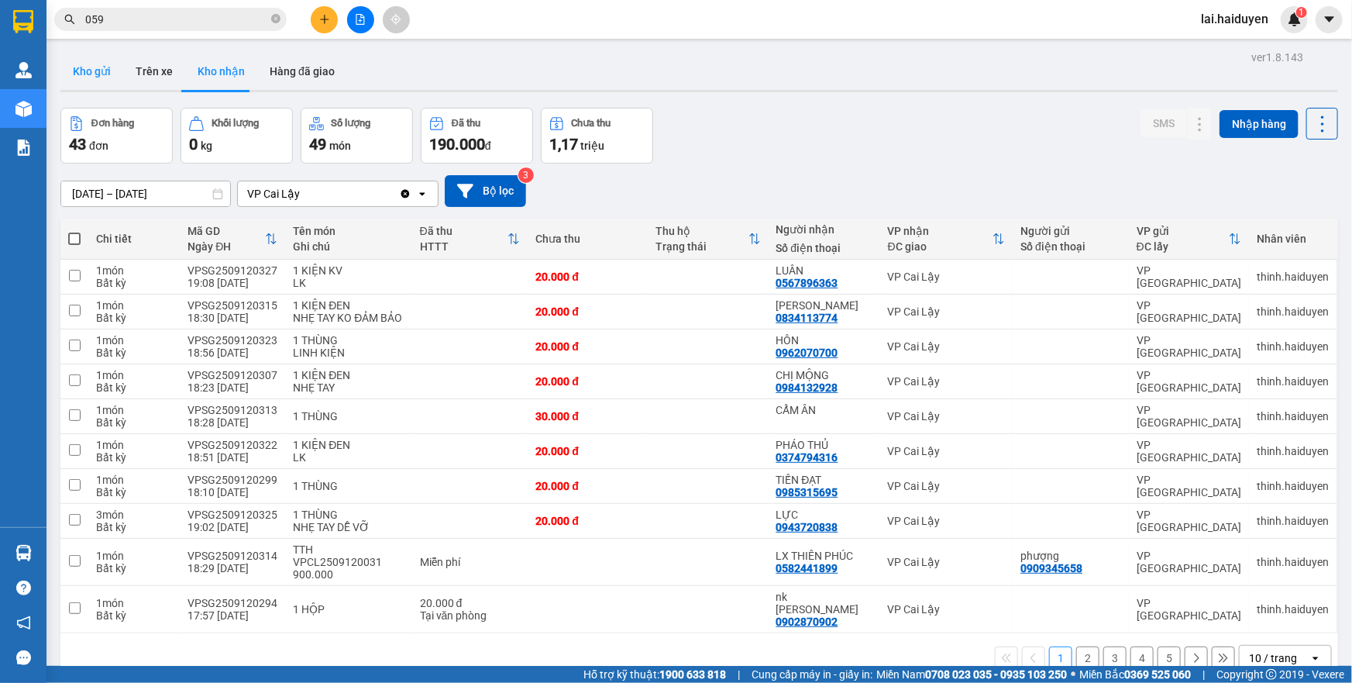
click at [102, 77] on button "Kho gửi" at bounding box center [91, 71] width 63 height 37
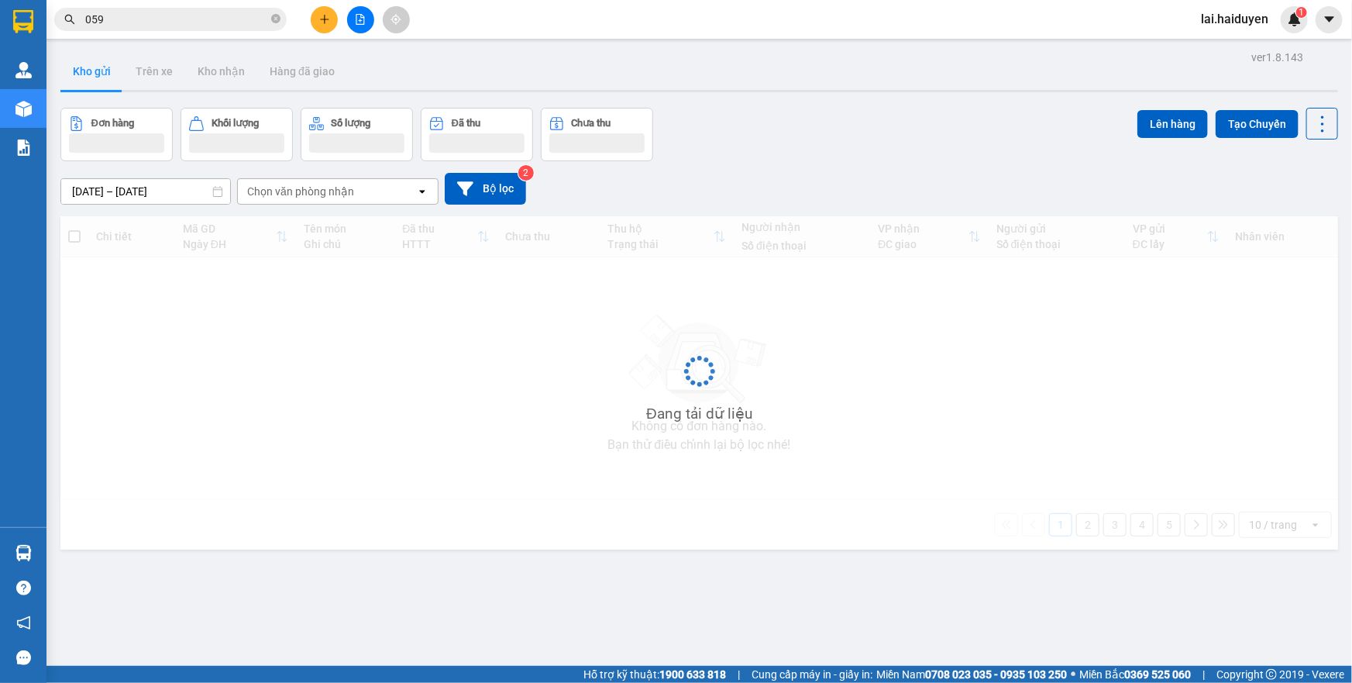
click at [102, 77] on button "Kho gửi" at bounding box center [91, 71] width 63 height 37
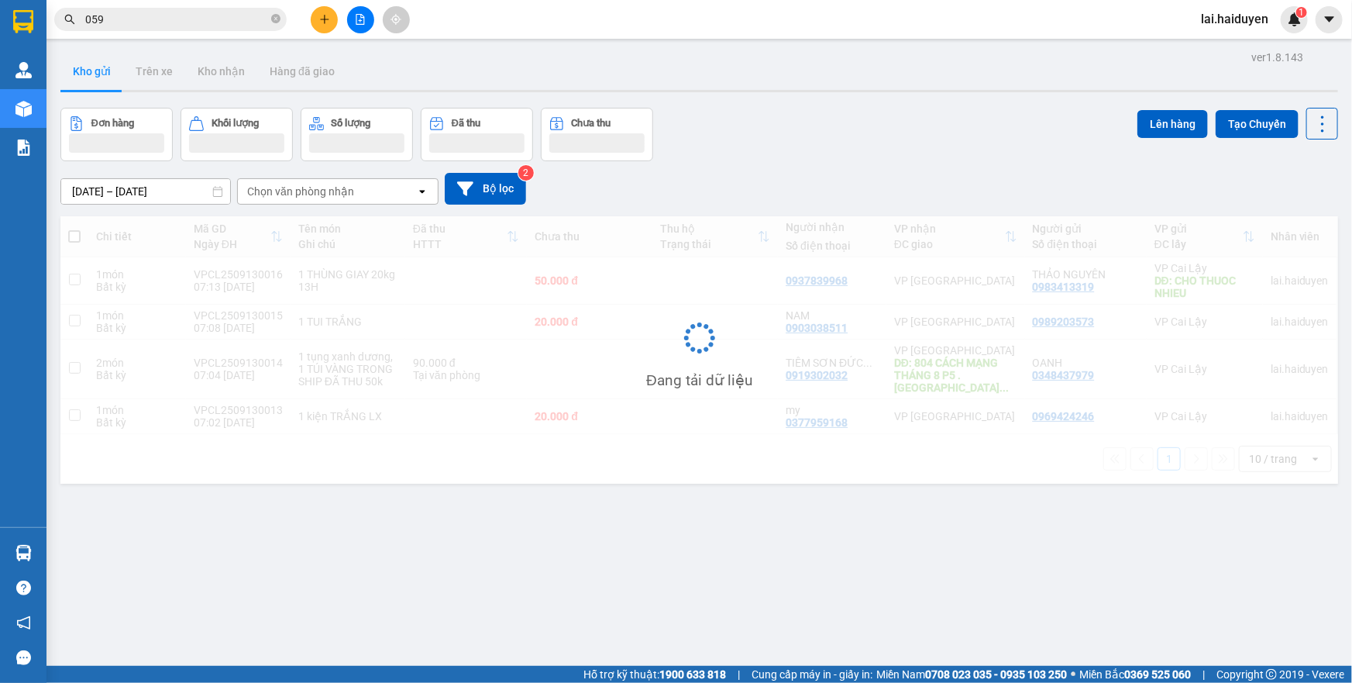
click at [102, 77] on button "Kho gửi" at bounding box center [91, 71] width 63 height 37
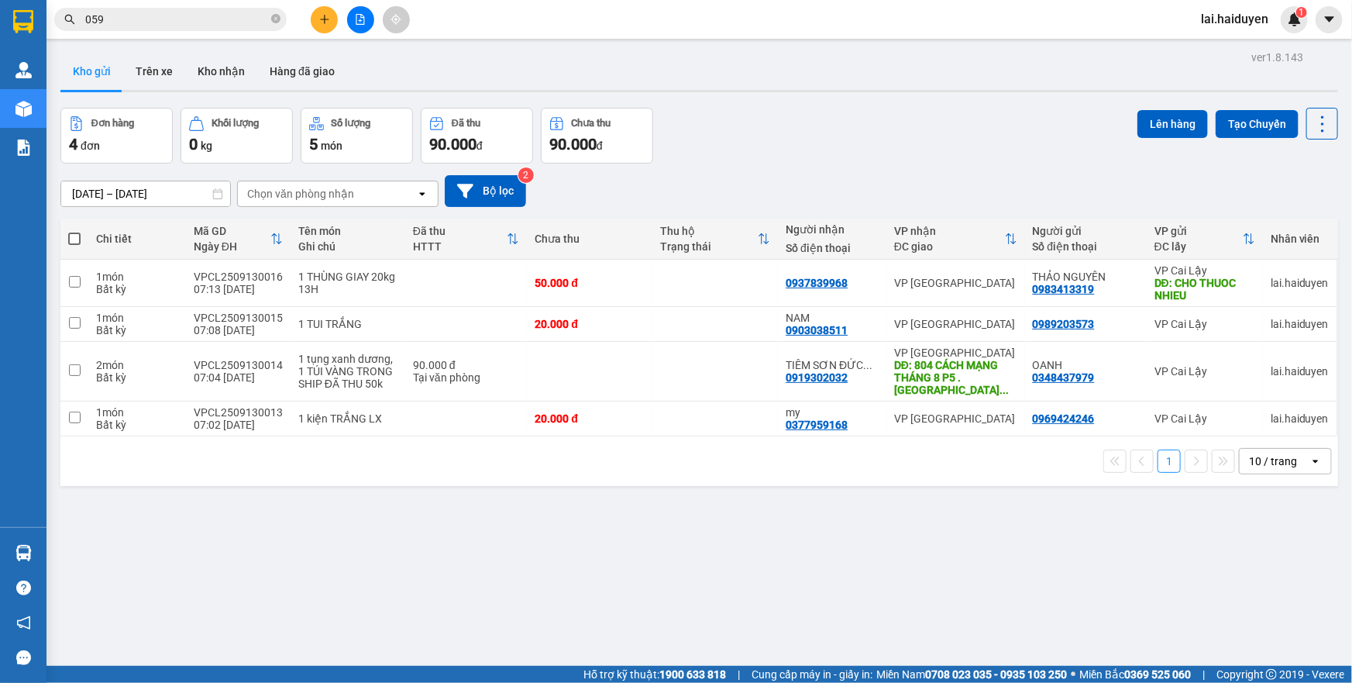
click at [868, 92] on div "Kho gửi Trên xe Kho nhận Hàng đã giao" at bounding box center [699, 73] width 1278 height 41
click at [214, 77] on button "Kho nhận" at bounding box center [221, 71] width 72 height 37
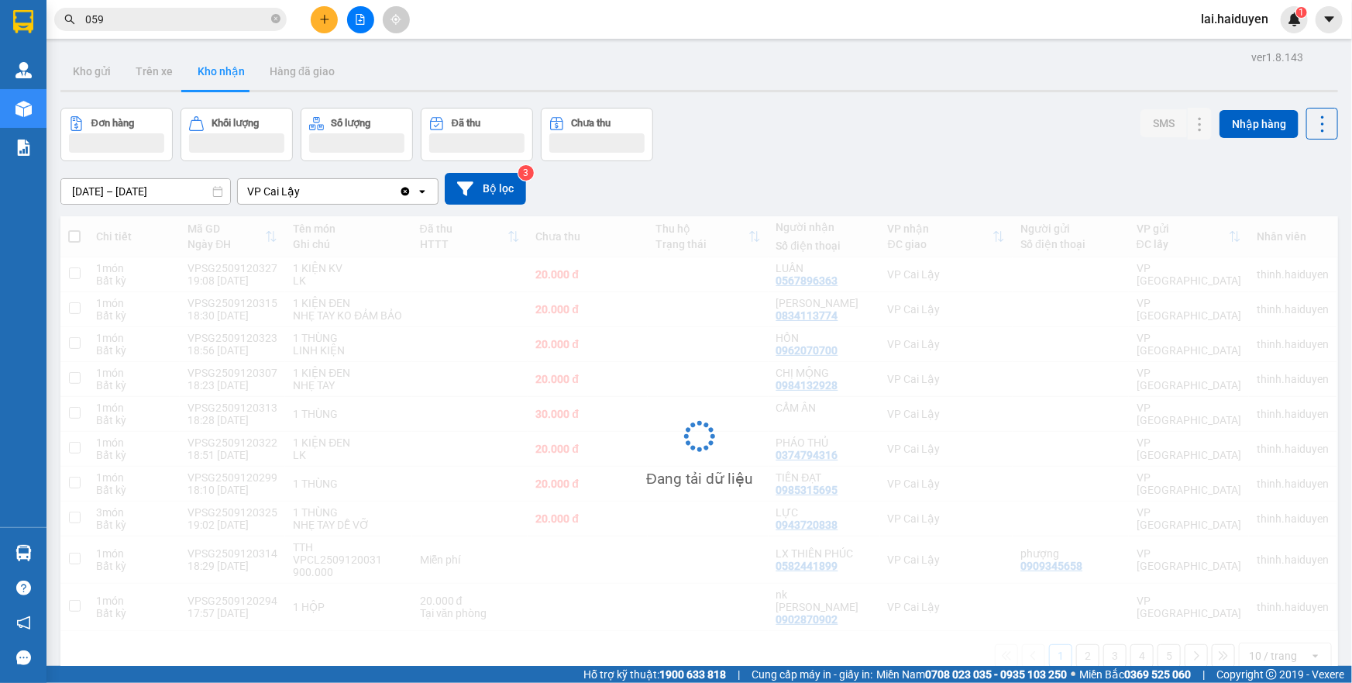
click at [77, 78] on button "Kho gửi" at bounding box center [91, 71] width 63 height 37
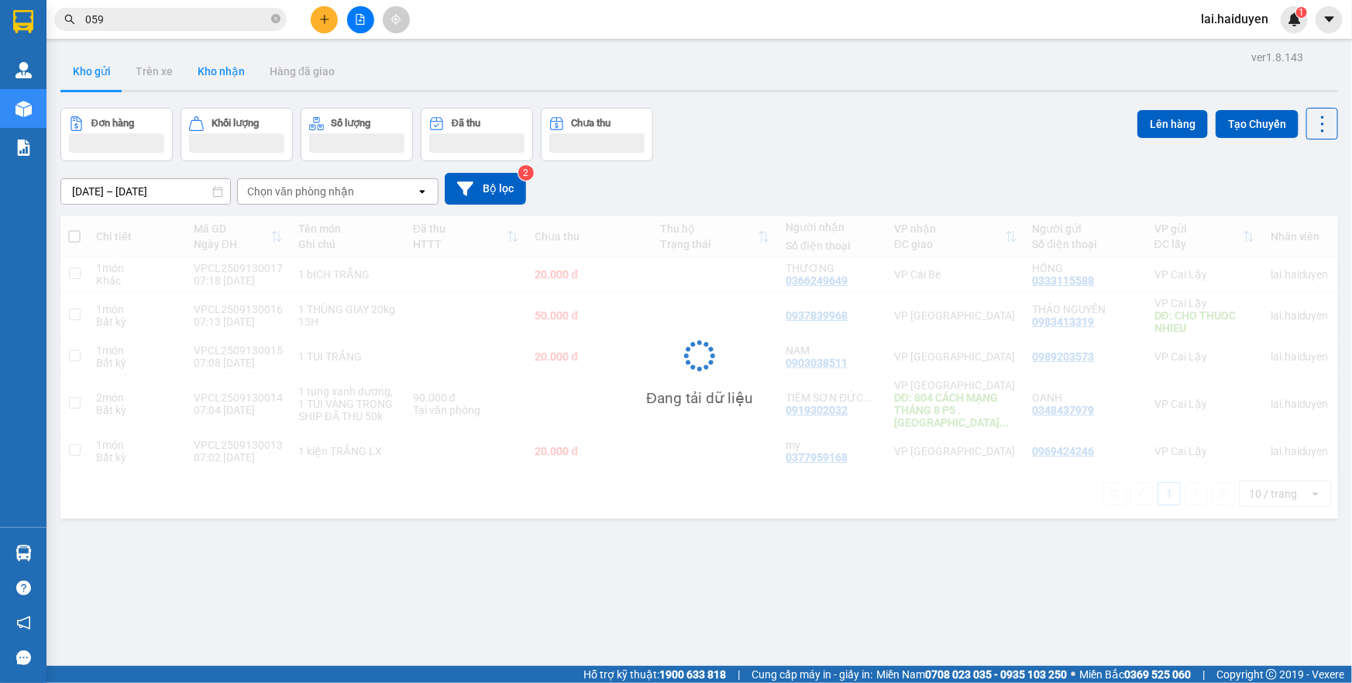
click at [77, 78] on button "Kho gửi" at bounding box center [91, 71] width 63 height 37
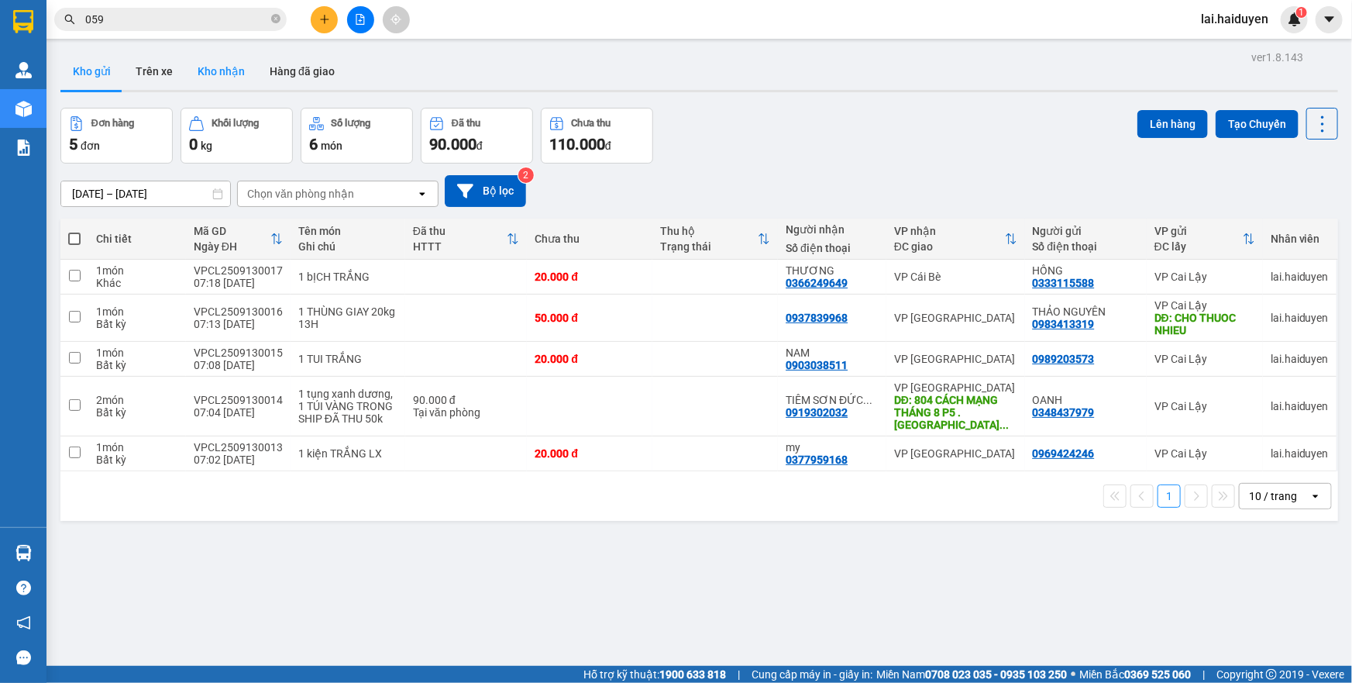
click at [77, 78] on button "Kho gửi" at bounding box center [91, 71] width 63 height 37
click at [1213, 277] on button at bounding box center [1216, 276] width 22 height 27
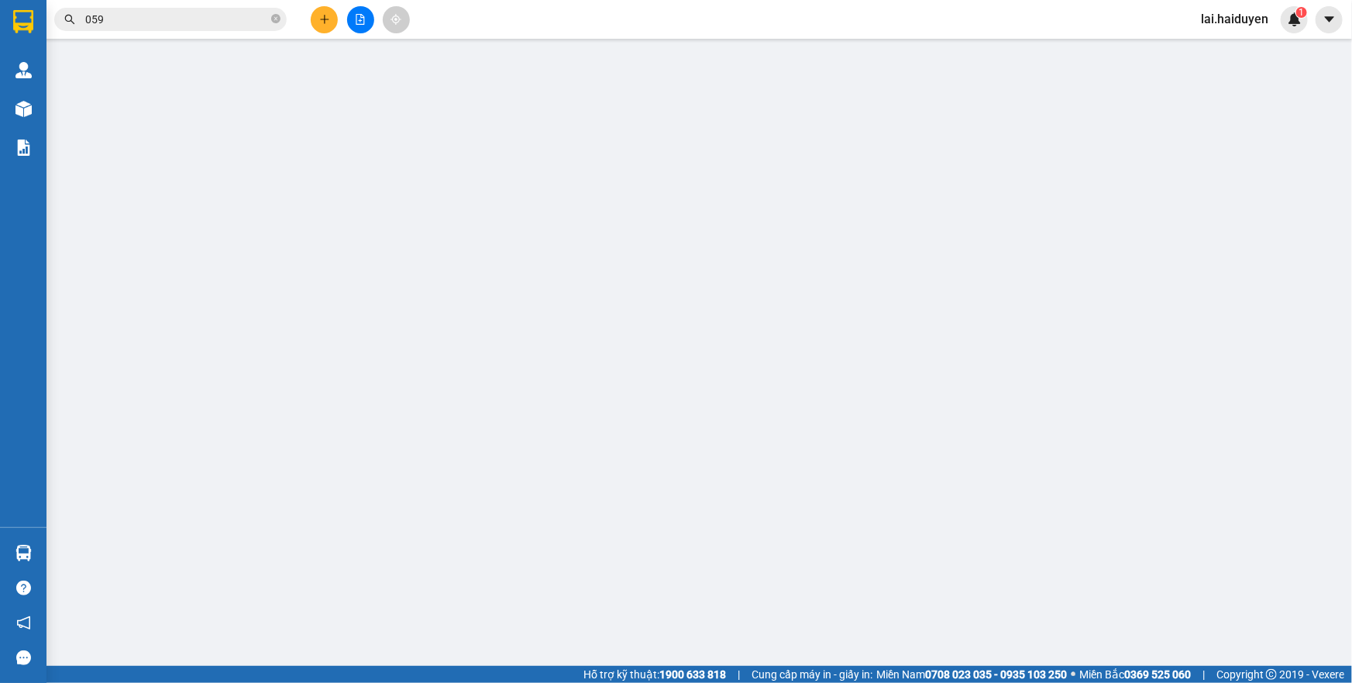
type input "0333115588"
type input "HỒNG"
type input "0366249649"
type input "THƯƠNG"
type input "20.000"
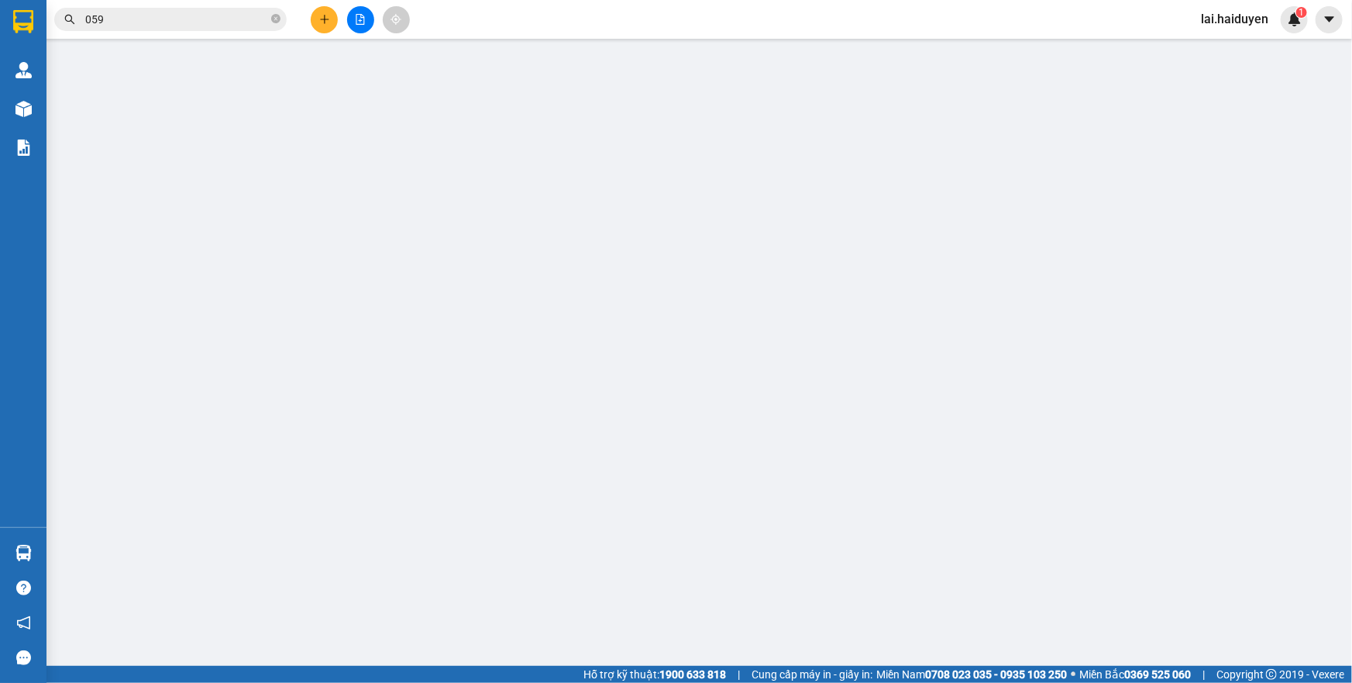
type input "20.000"
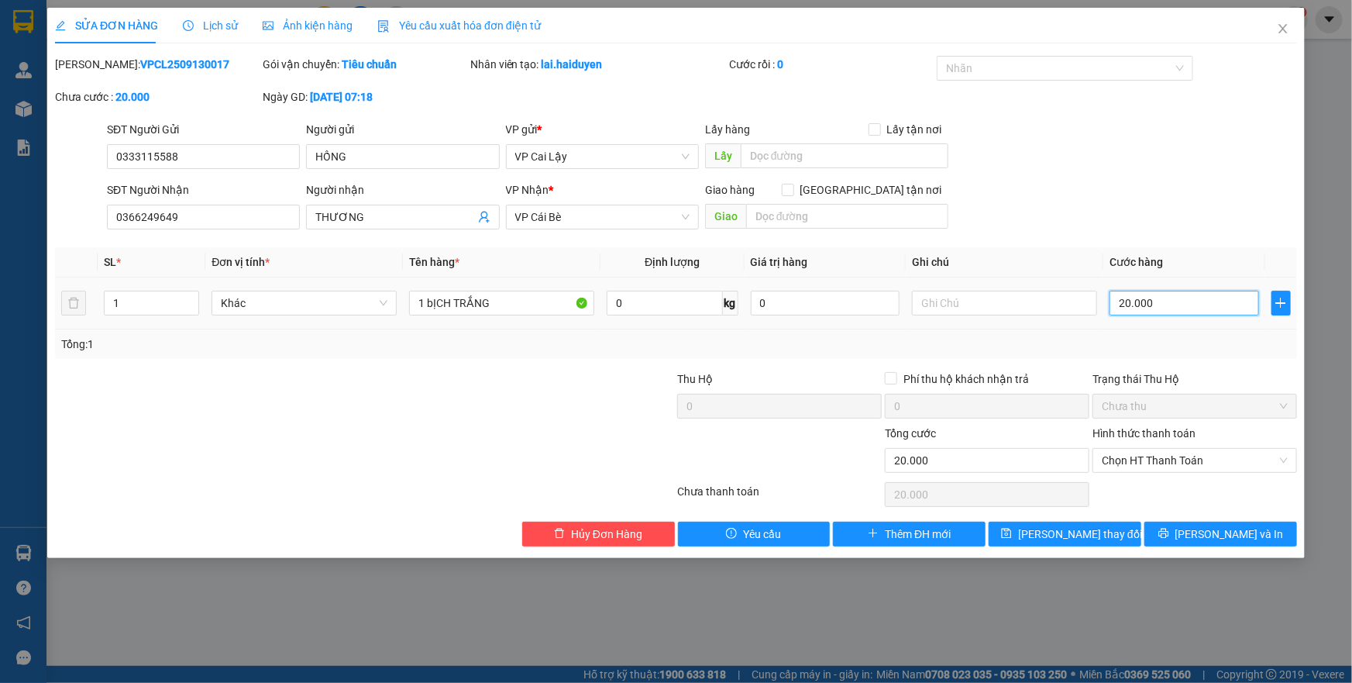
type input "1"
type input "10"
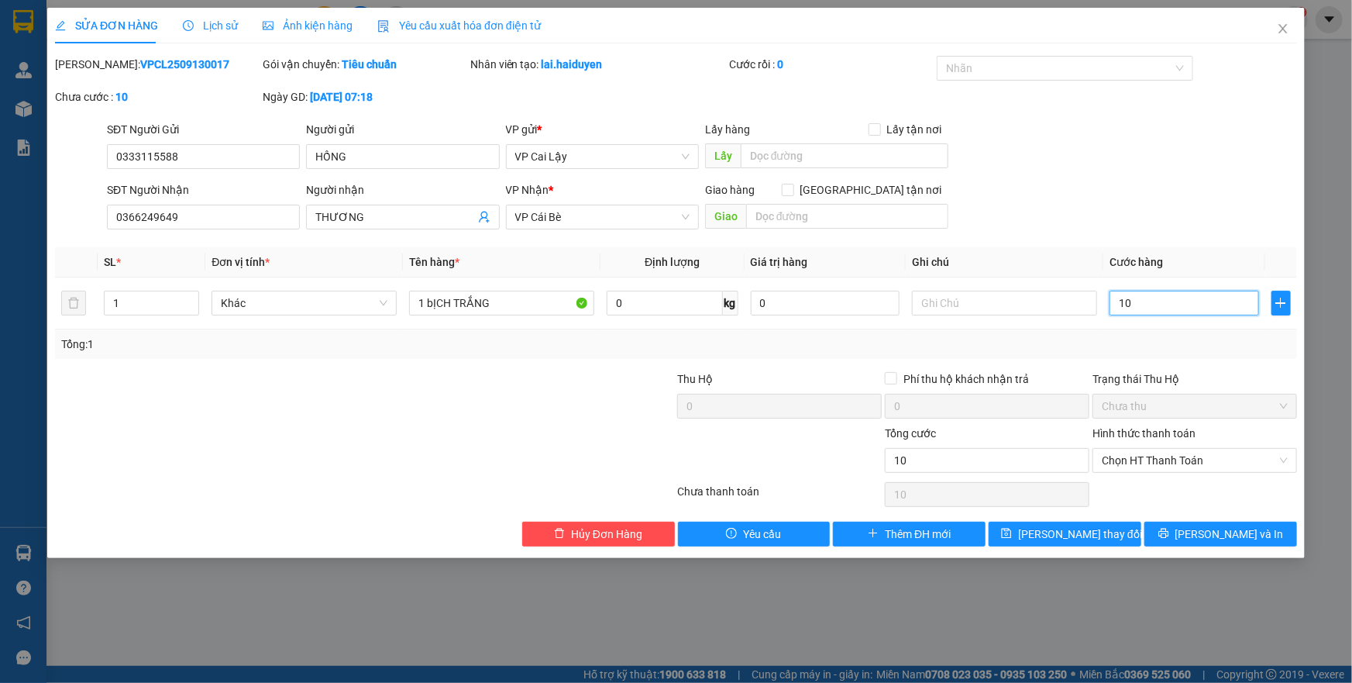
type input "10"
type input "10.000"
click at [1108, 212] on div "SĐT Người Nhận 0366249649 Người nhận THƯƠNG VP Nhận * VP Cái Bè Giao hàng Giao …" at bounding box center [702, 208] width 1196 height 54
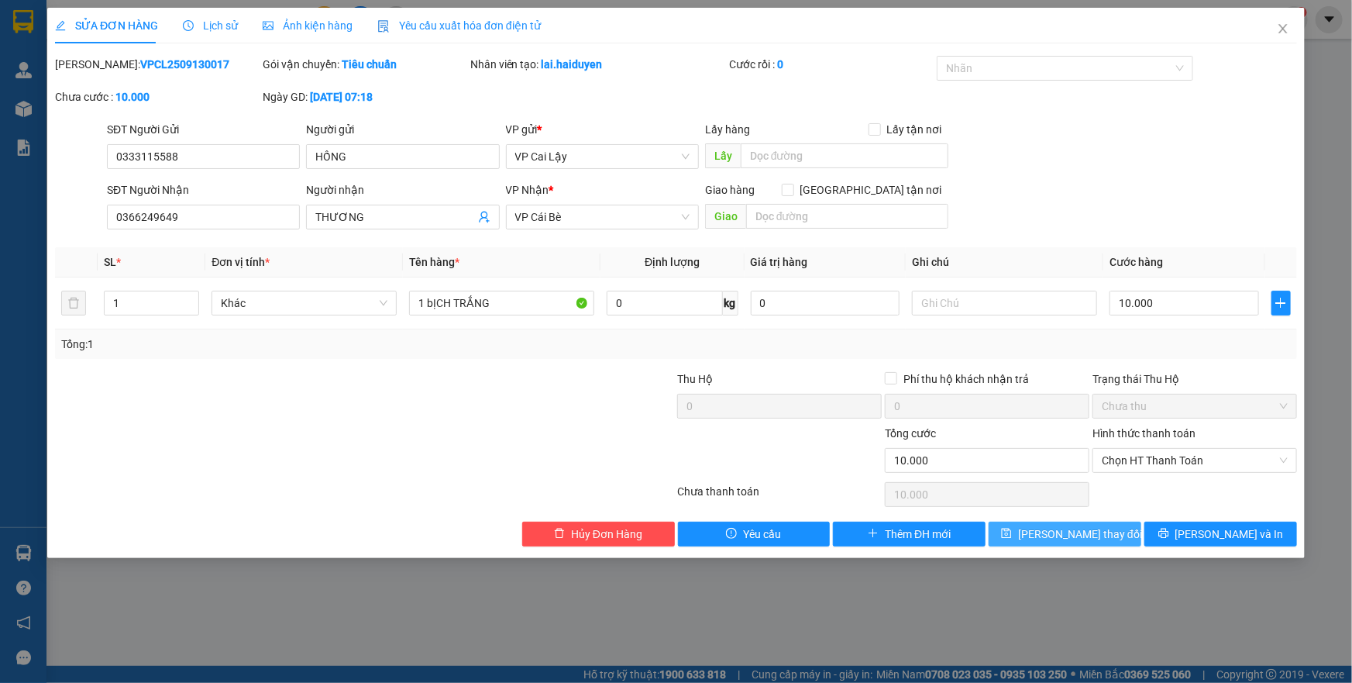
click at [1038, 535] on button "[PERSON_NAME] thay đổi" at bounding box center [1065, 533] width 153 height 25
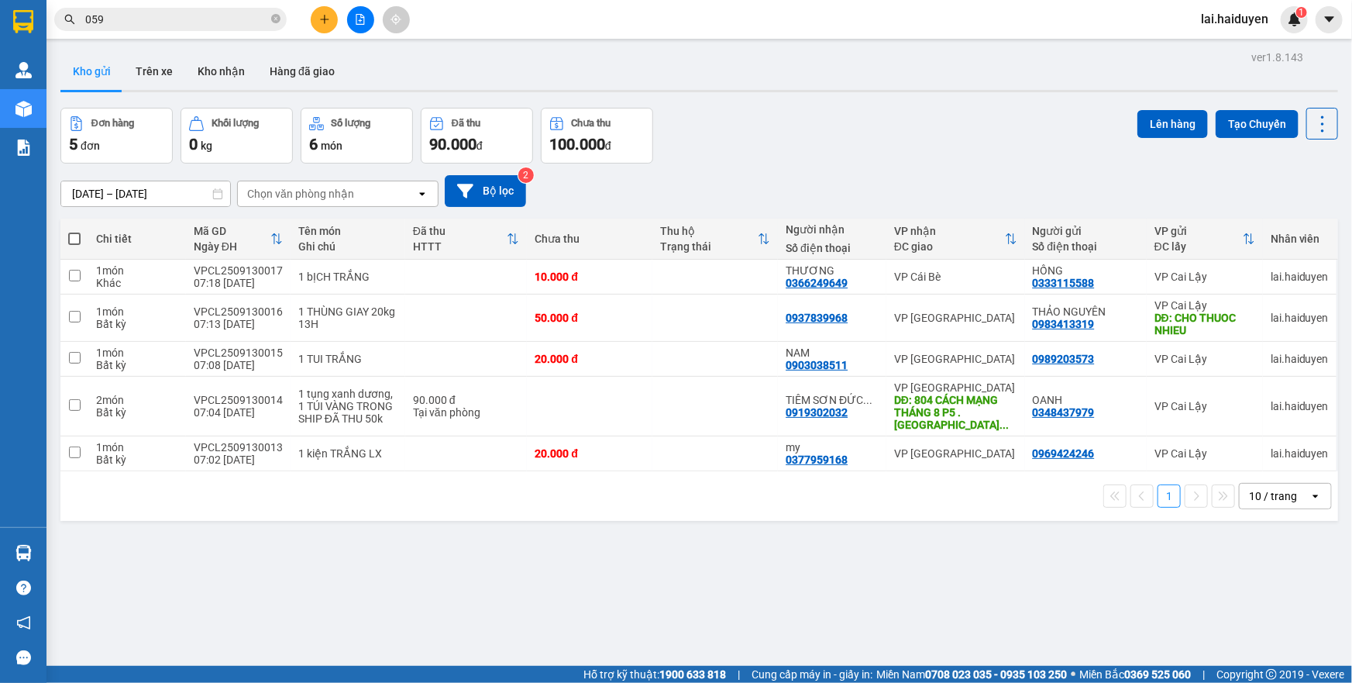
click at [990, 171] on div "[DATE] – [DATE] Press the down arrow key to interact with the calendar and sele…" at bounding box center [699, 190] width 1278 height 55
